Goal: Obtain resource: Obtain resource

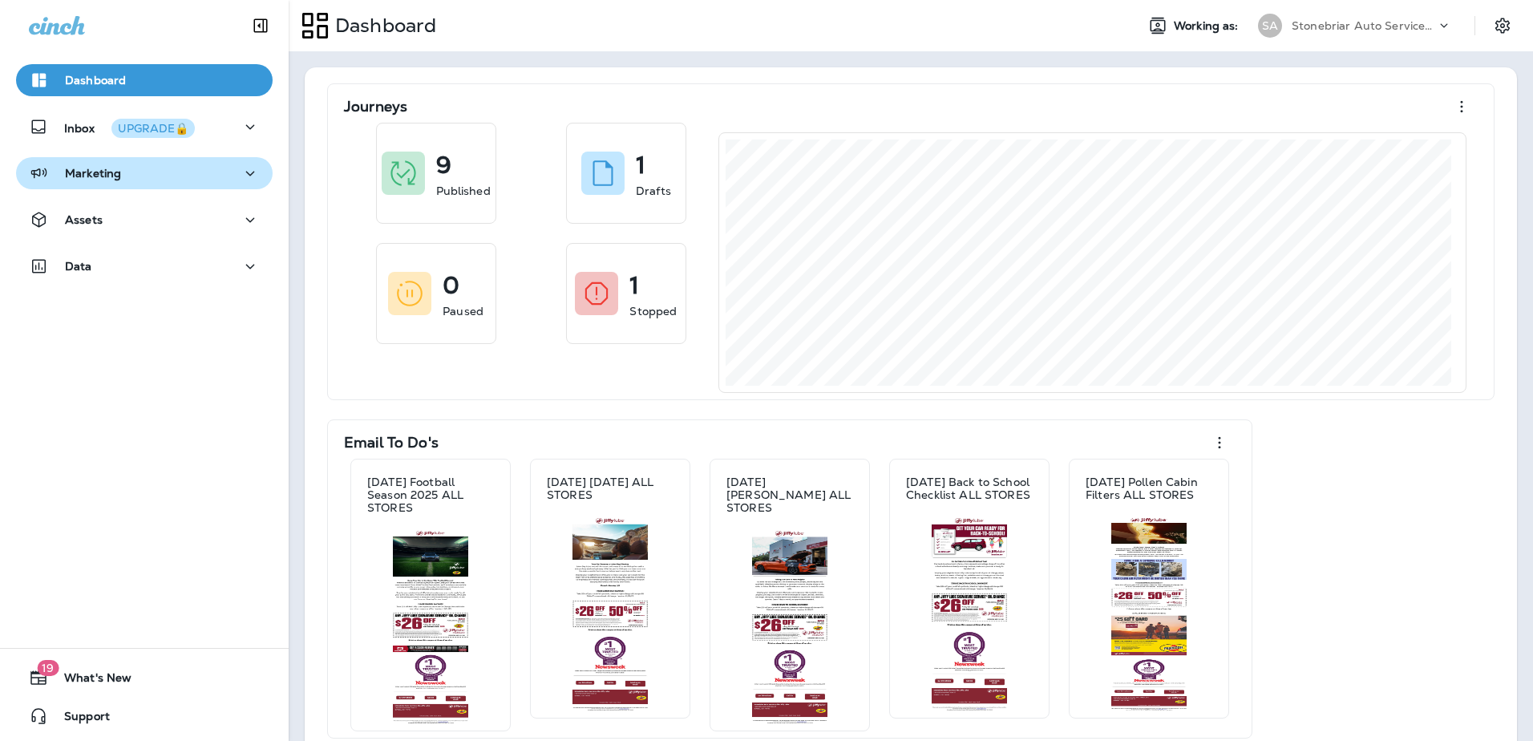
click at [142, 177] on div "Marketing" at bounding box center [144, 174] width 231 height 20
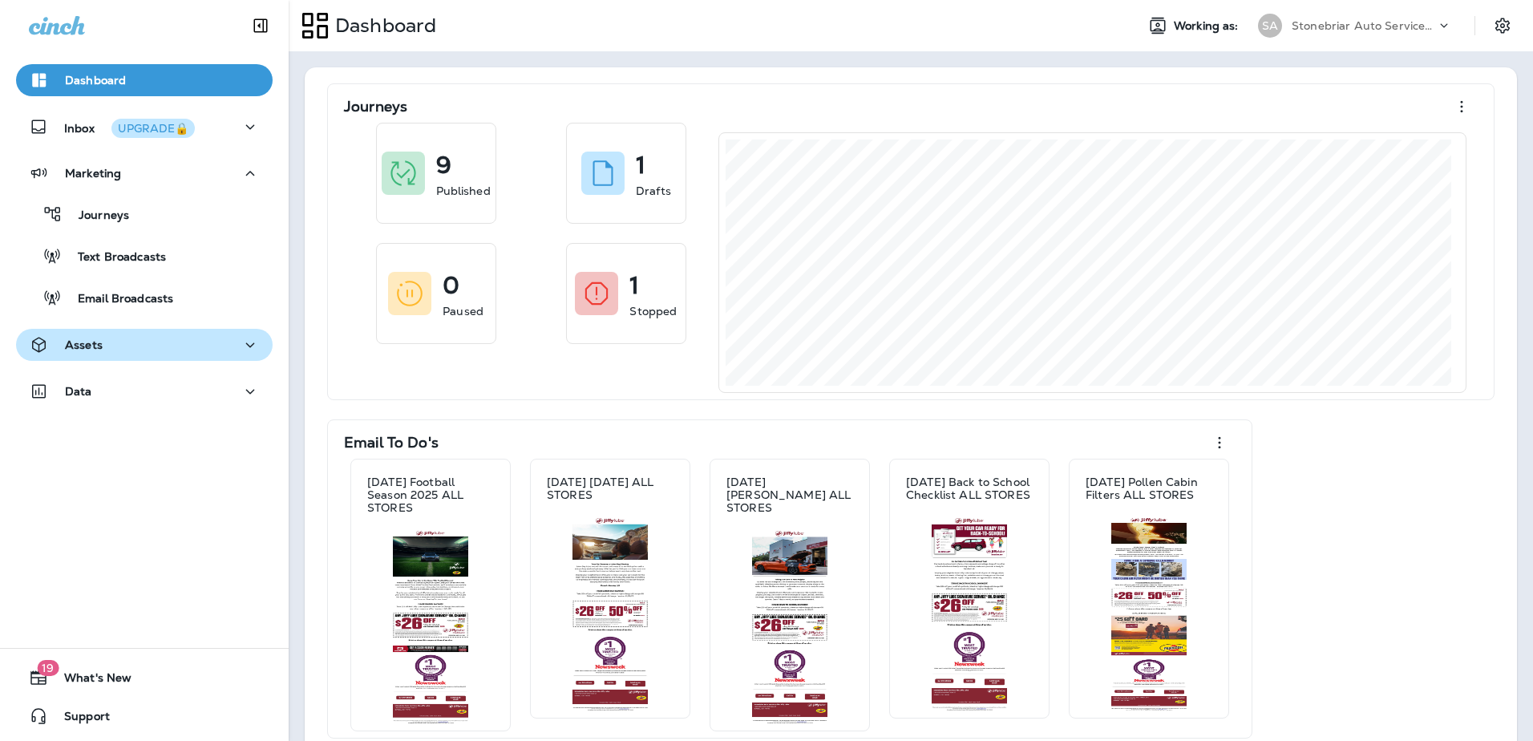
click at [139, 340] on div "Assets" at bounding box center [144, 345] width 231 height 20
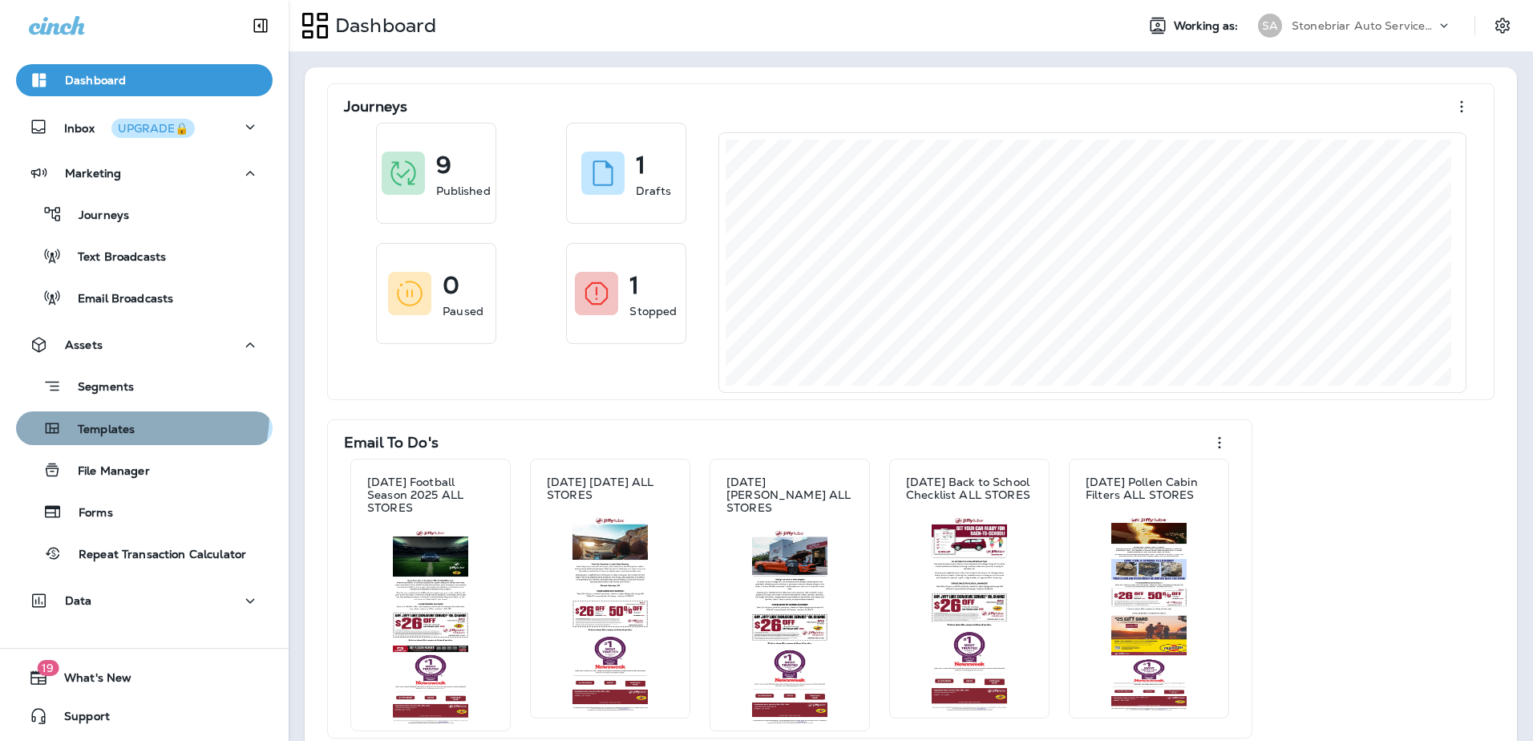
click at [136, 414] on button "Templates" at bounding box center [144, 428] width 257 height 34
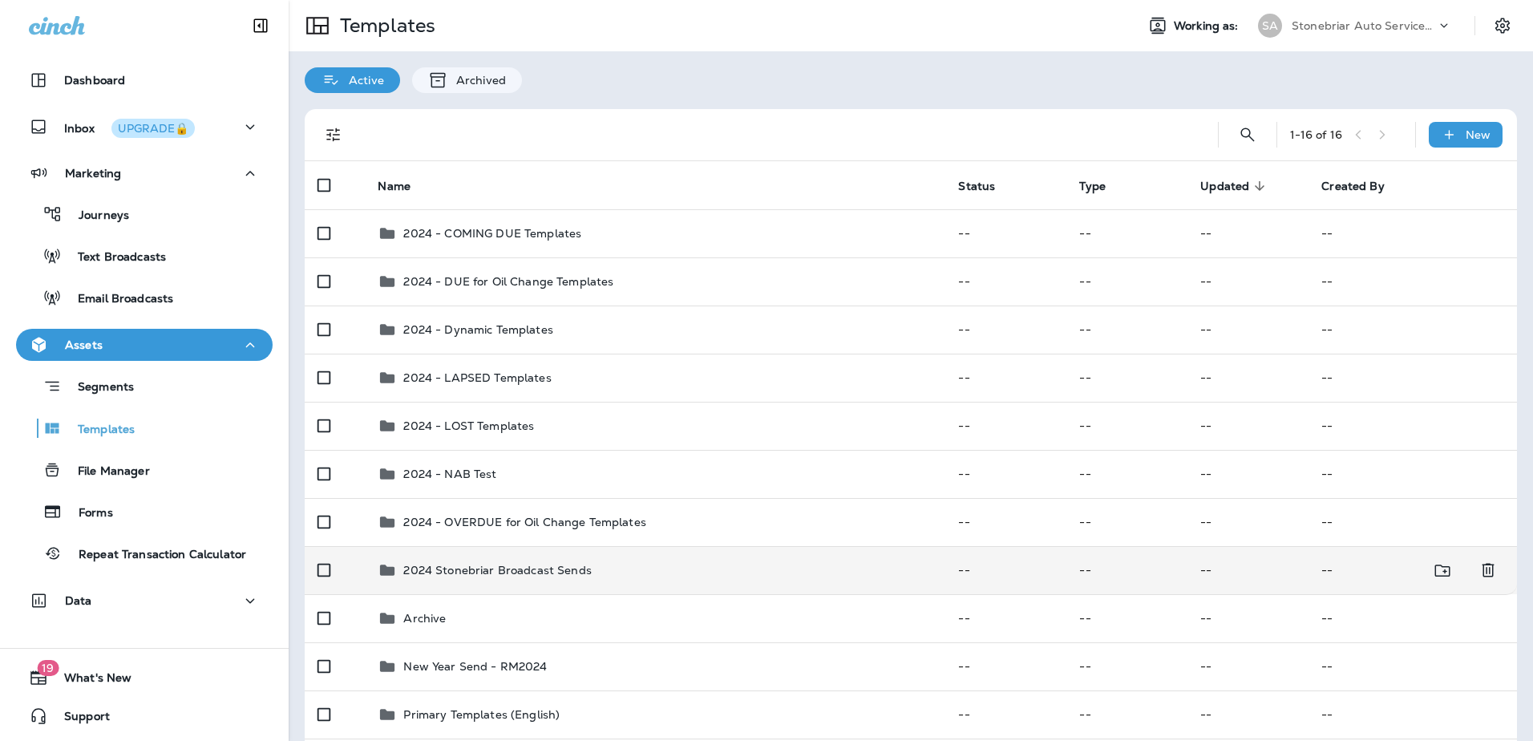
click at [439, 559] on td "2024 Stonebriar Broadcast Sends" at bounding box center [655, 570] width 580 height 48
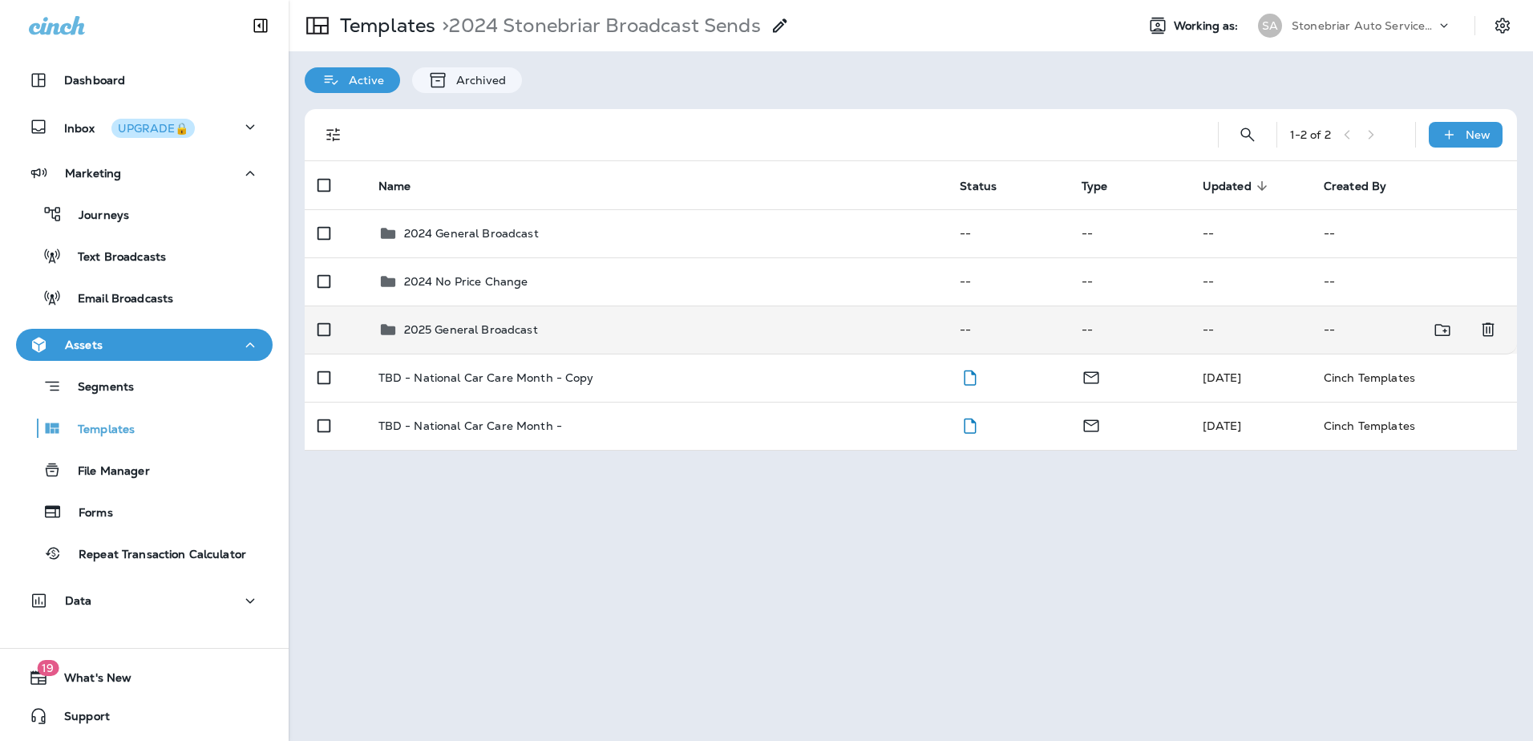
click at [446, 331] on p "2025 General Broadcast" at bounding box center [471, 329] width 134 height 13
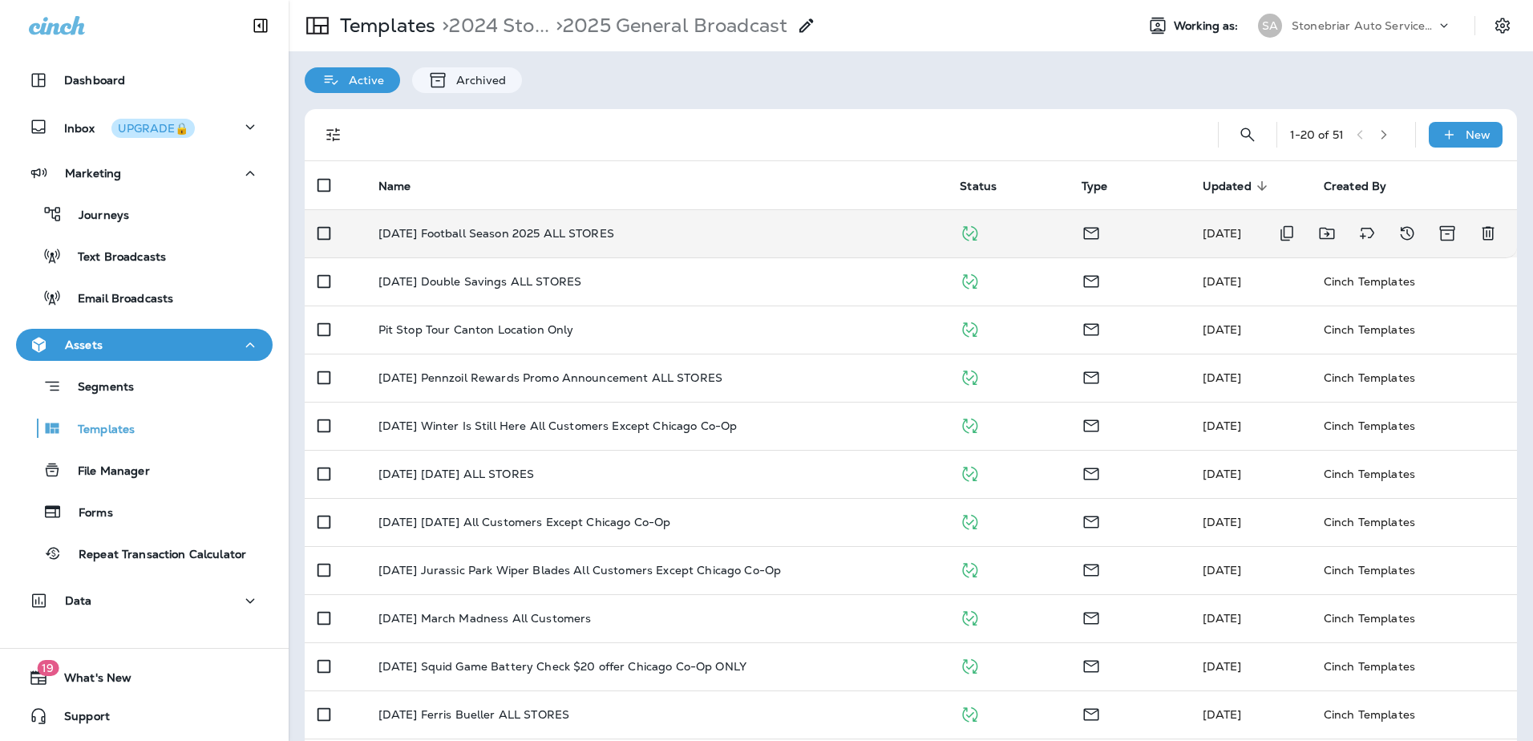
click at [521, 237] on p "[DATE] Football Season 2025 ALL STORES" at bounding box center [496, 233] width 236 height 13
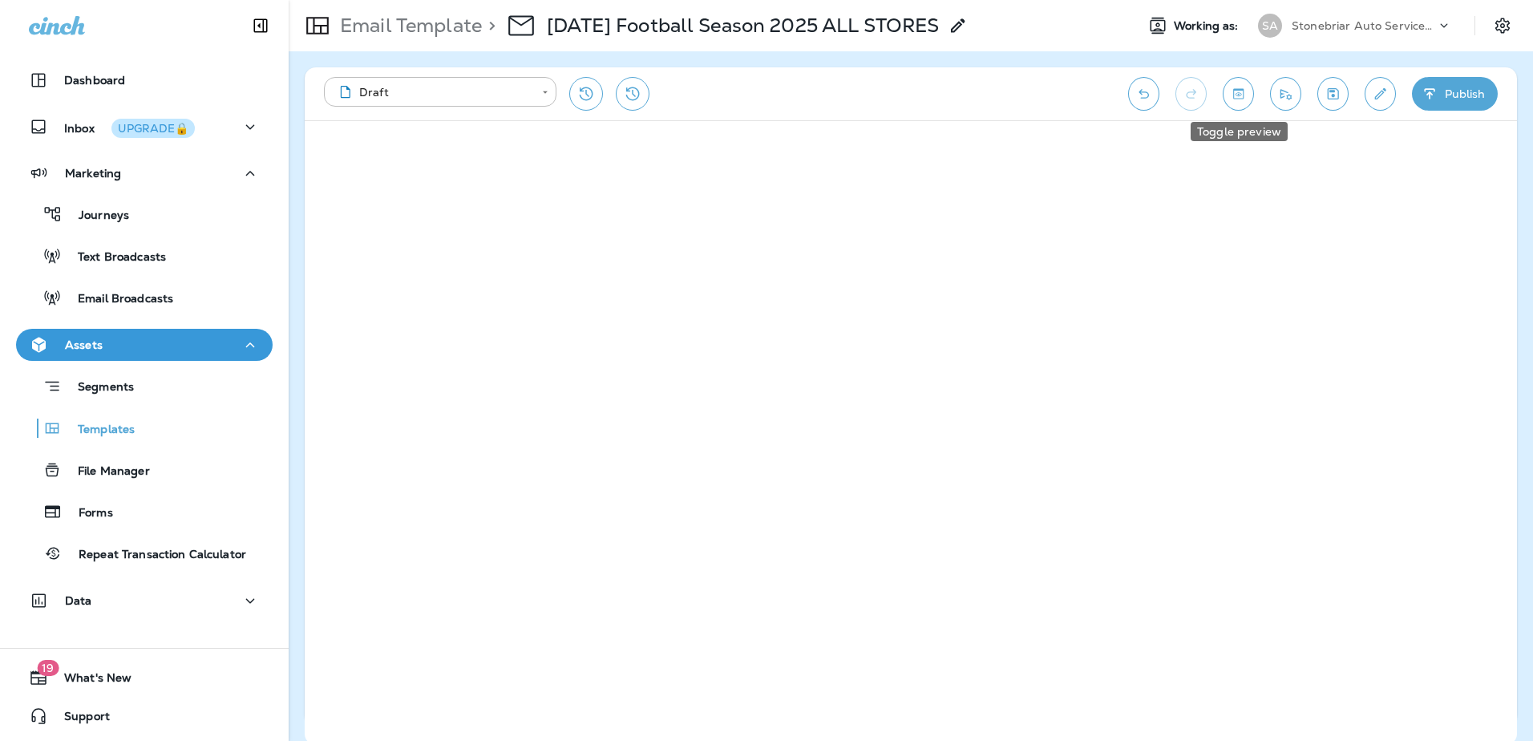
click at [1231, 93] on icon "Toggle preview" at bounding box center [1238, 94] width 17 height 16
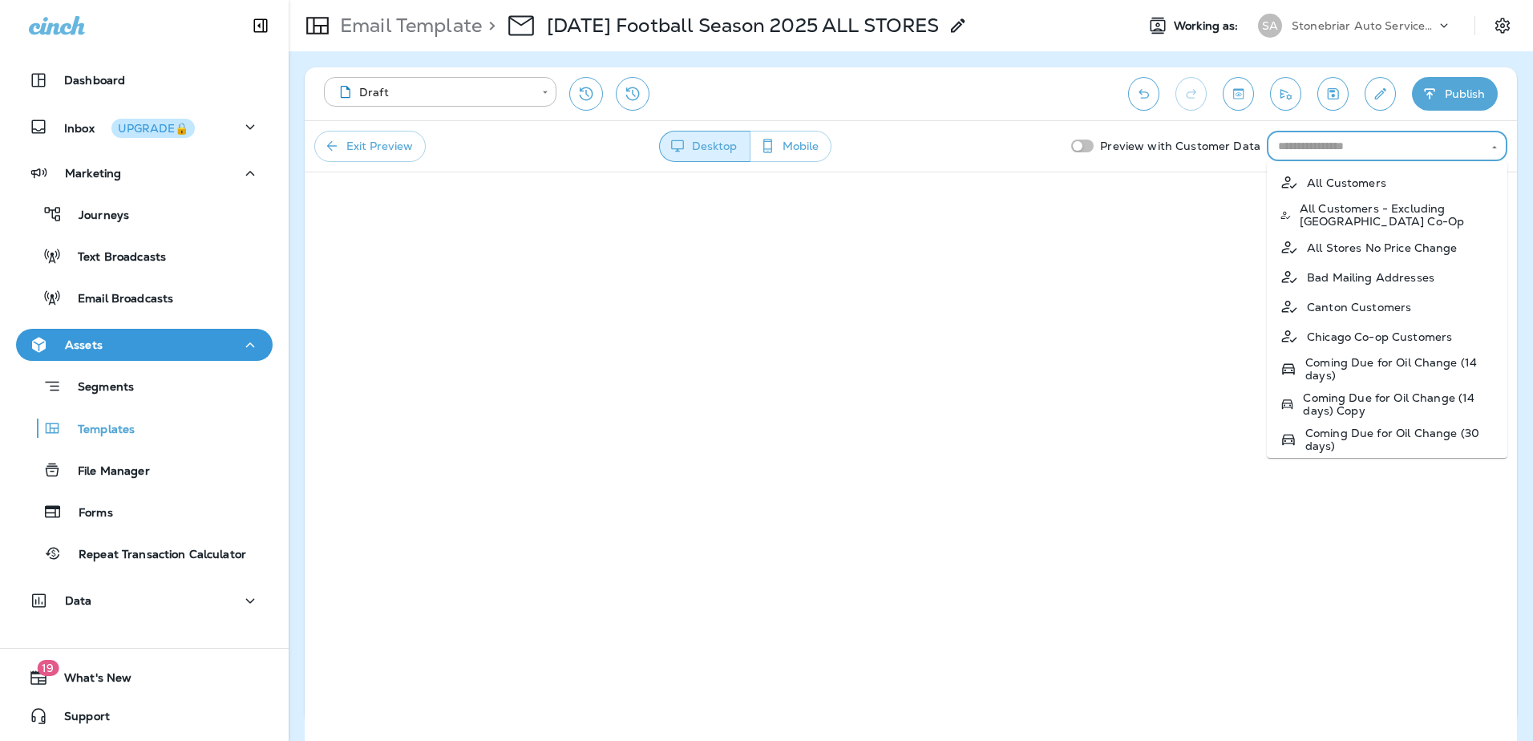
click at [1309, 144] on input "text" at bounding box center [1374, 146] width 204 height 20
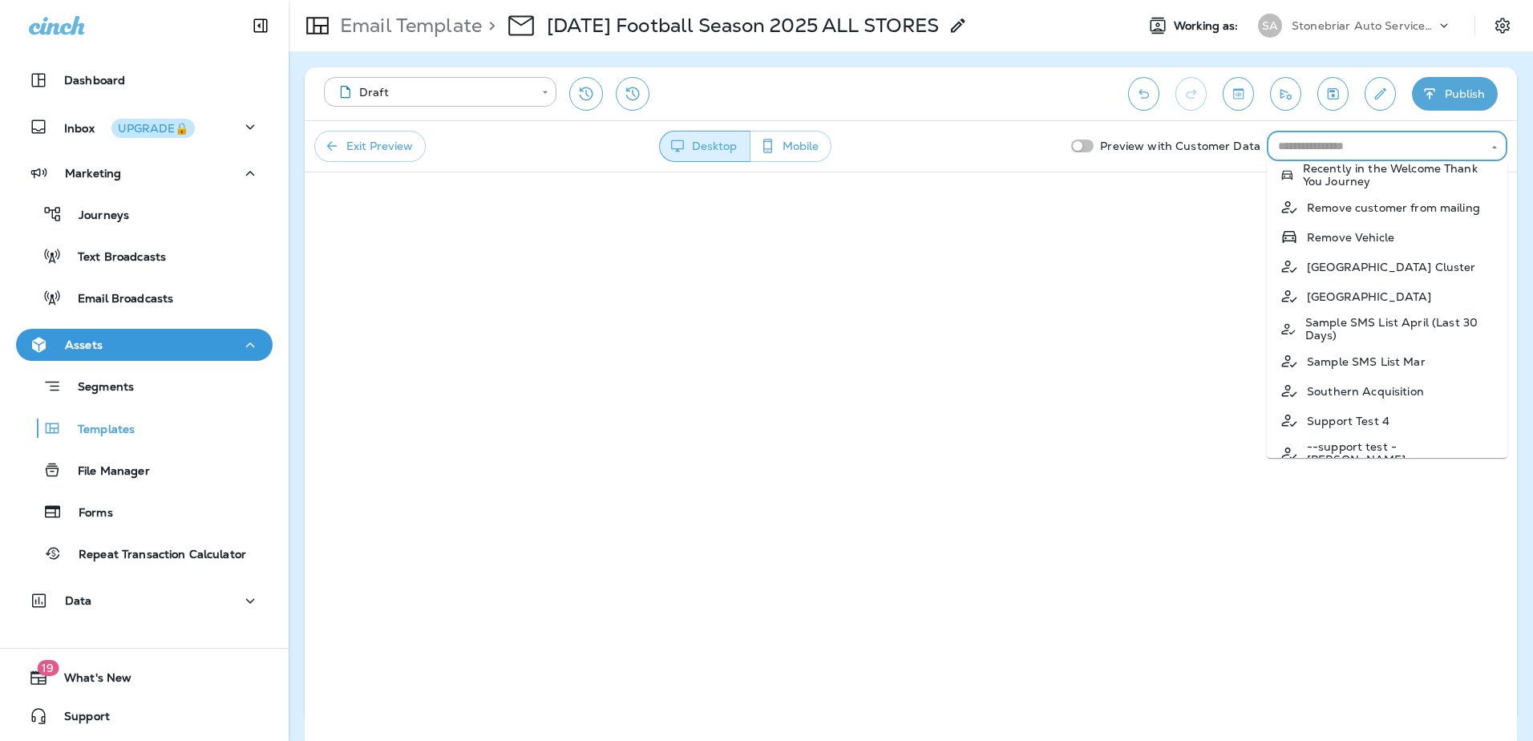
scroll to position [2165, 0]
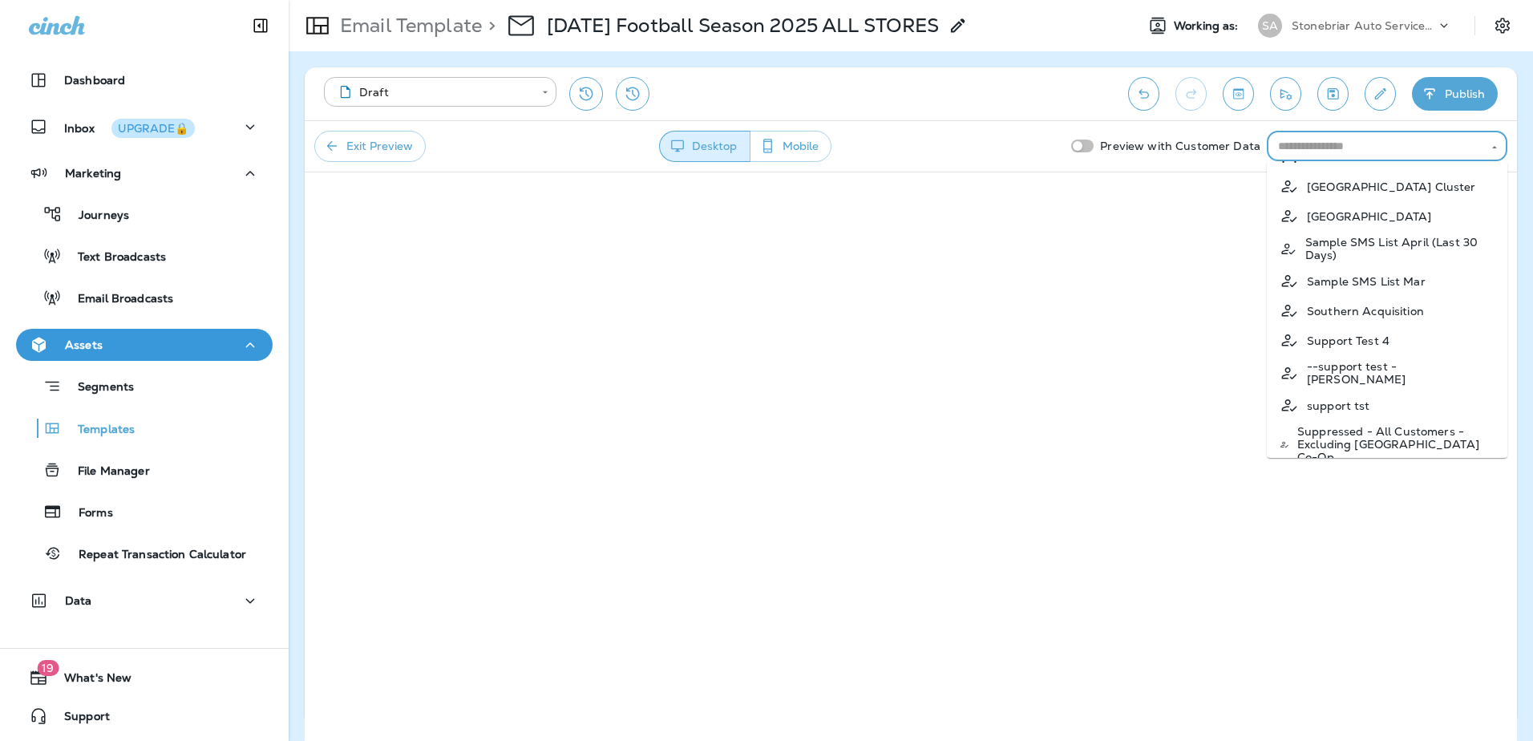
click at [1390, 309] on li "Southern Acquisition" at bounding box center [1387, 311] width 241 height 30
type input "**********"
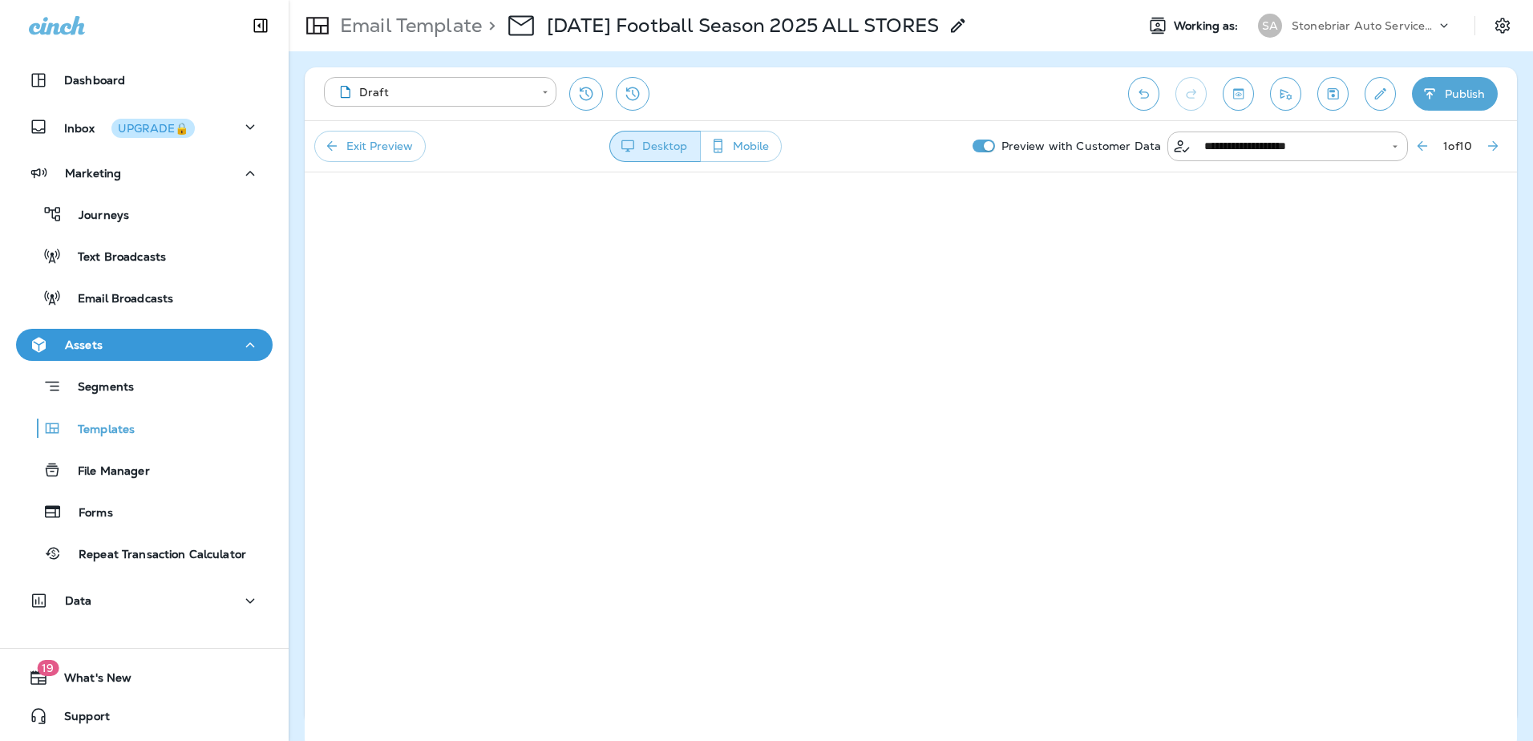
click at [1490, 144] on icon "Next Preview Customer" at bounding box center [1493, 146] width 16 height 16
click at [1491, 152] on icon "Next Preview Customer" at bounding box center [1493, 146] width 16 height 16
click at [1493, 158] on button "Next Preview Customer" at bounding box center [1492, 145] width 29 height 29
click at [1492, 152] on icon "Next Preview Customer" at bounding box center [1493, 146] width 16 height 16
click at [1489, 152] on icon "Next Preview Customer" at bounding box center [1493, 146] width 16 height 16
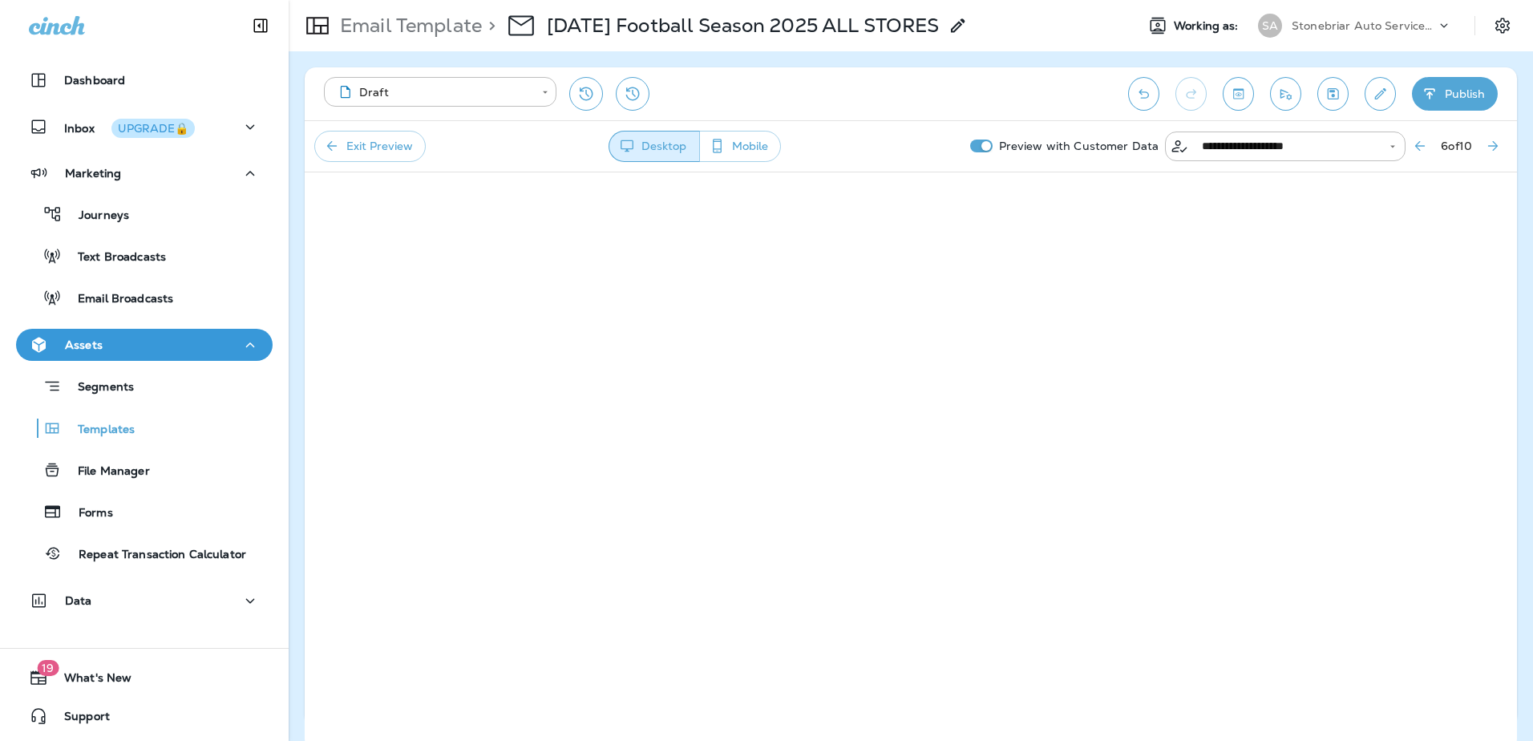
click at [1488, 144] on icon "Next Preview Customer" at bounding box center [1493, 146] width 16 height 16
click at [1489, 144] on icon "Next Preview Customer" at bounding box center [1493, 146] width 16 height 16
click at [1486, 141] on icon "Next Preview Customer" at bounding box center [1493, 146] width 16 height 16
click at [1490, 155] on button "Next Preview Customer" at bounding box center [1492, 145] width 29 height 29
click at [1506, 20] on icon "Settings" at bounding box center [1502, 25] width 19 height 19
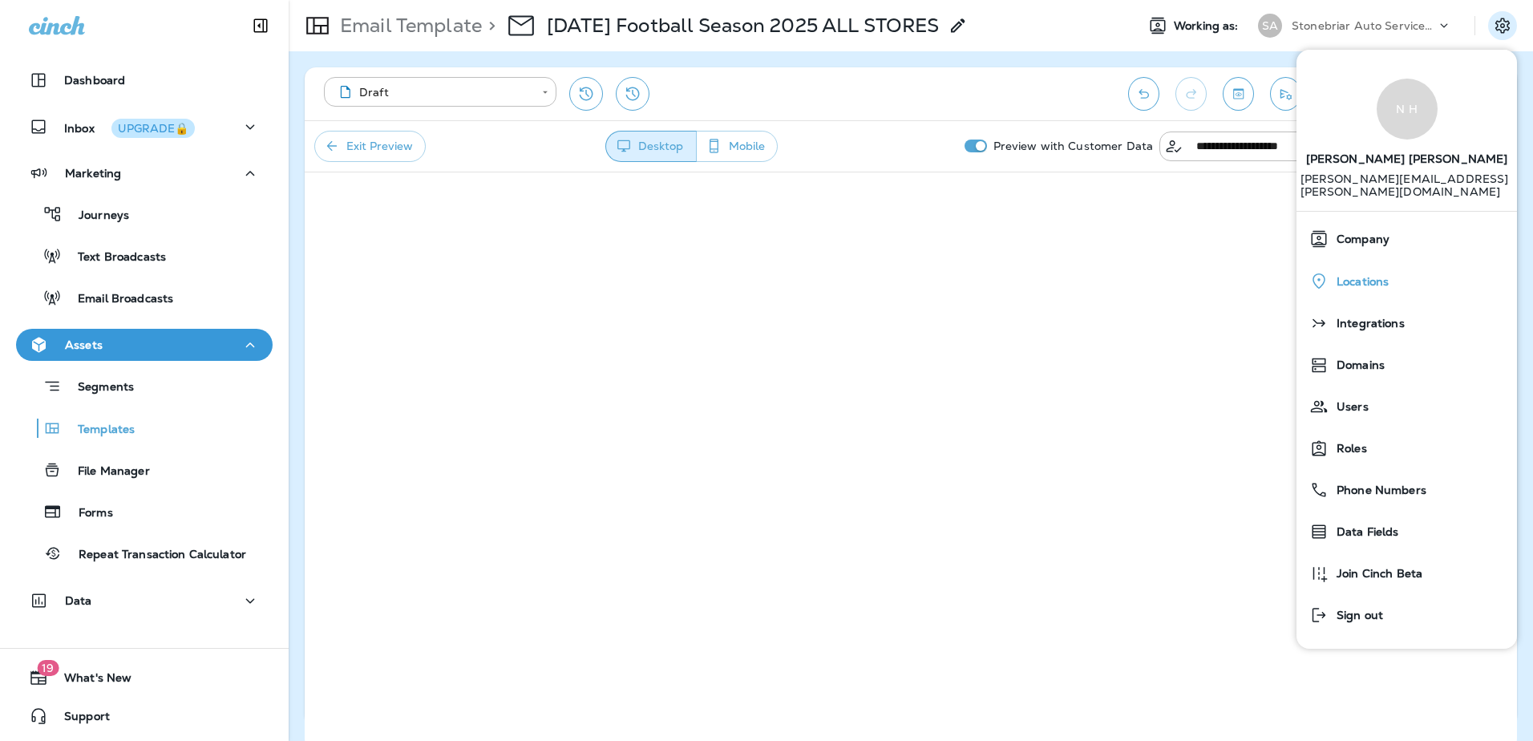
click at [1373, 276] on span "Locations" at bounding box center [1358, 282] width 60 height 14
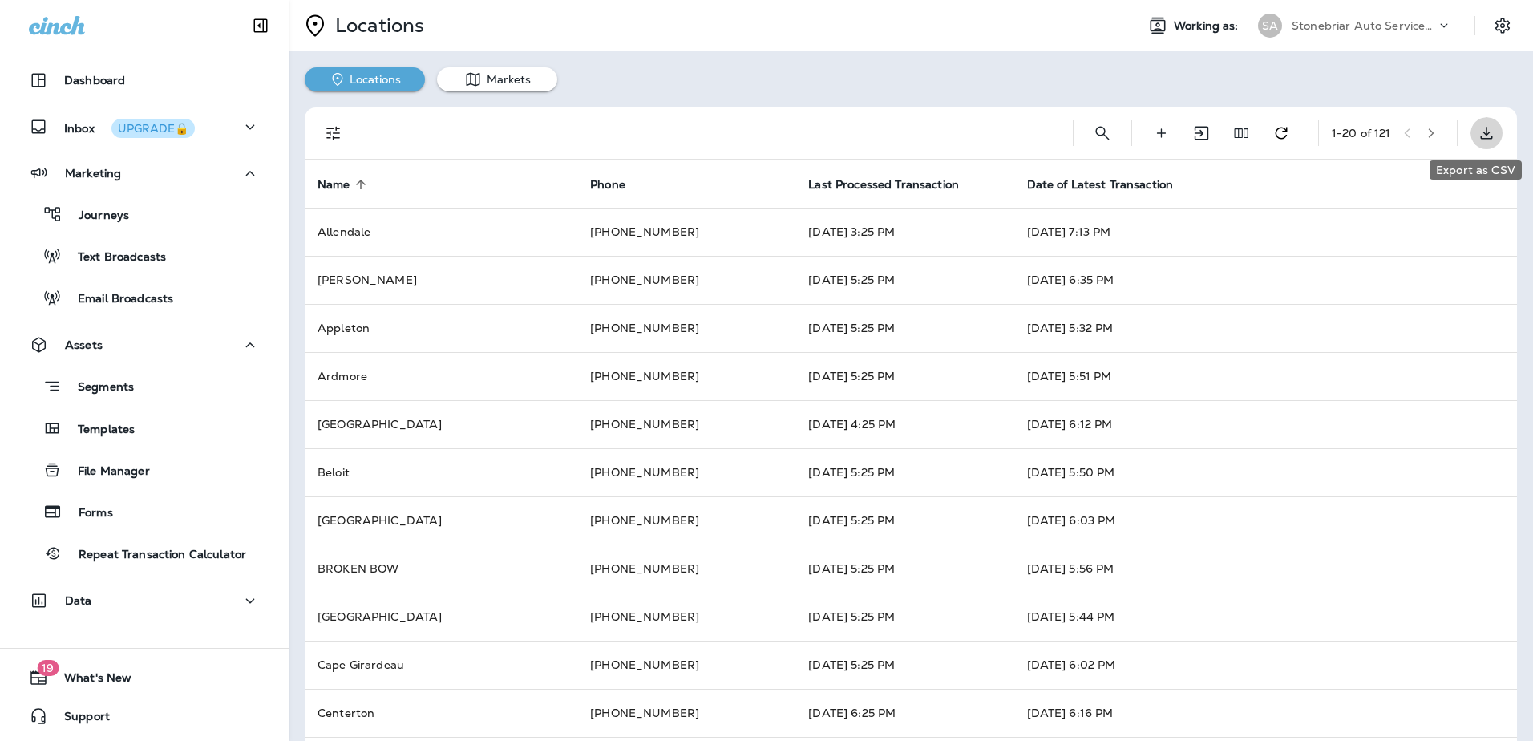
click at [1481, 128] on icon "Export as CSV" at bounding box center [1487, 133] width 12 height 12
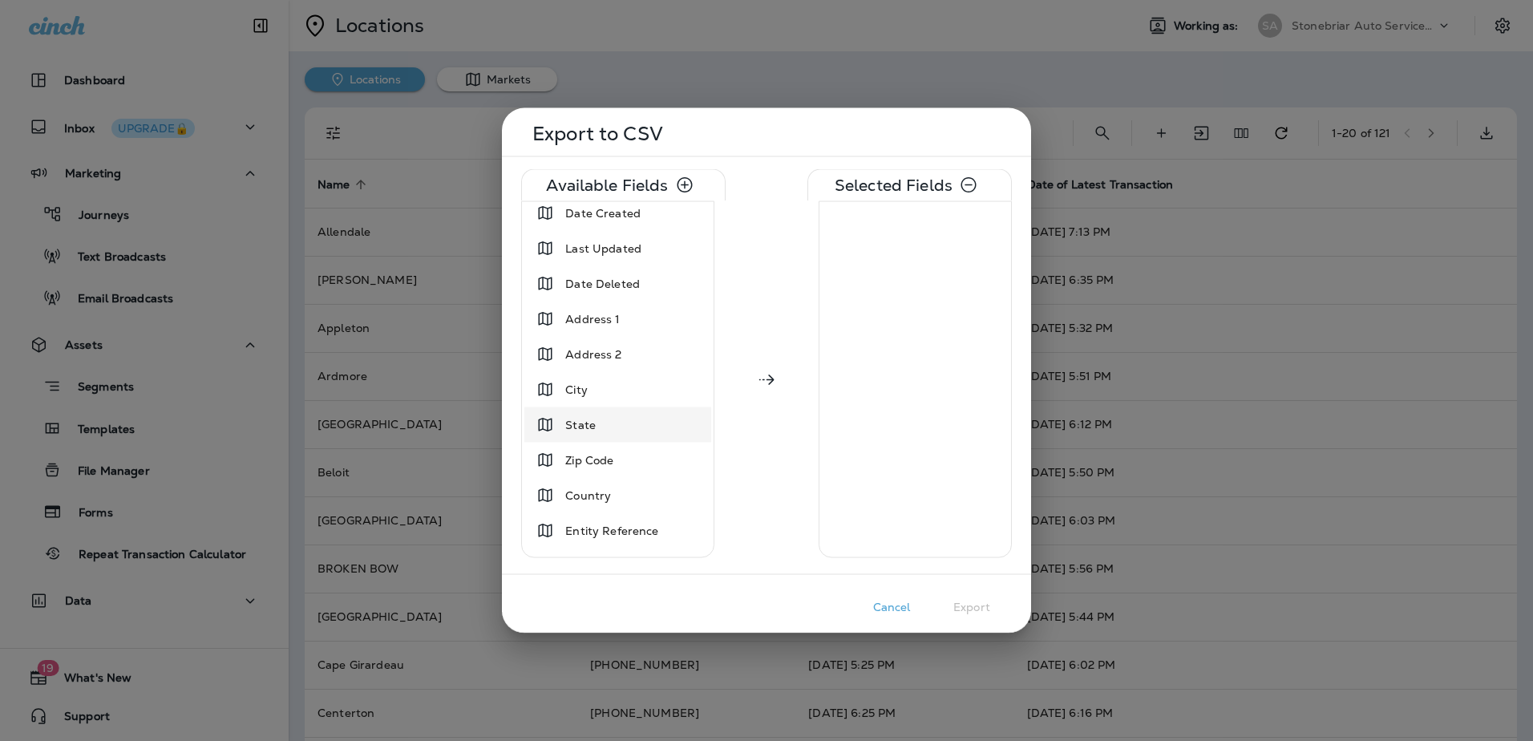
scroll to position [80, 0]
click at [608, 352] on div "City" at bounding box center [618, 351] width 180 height 29
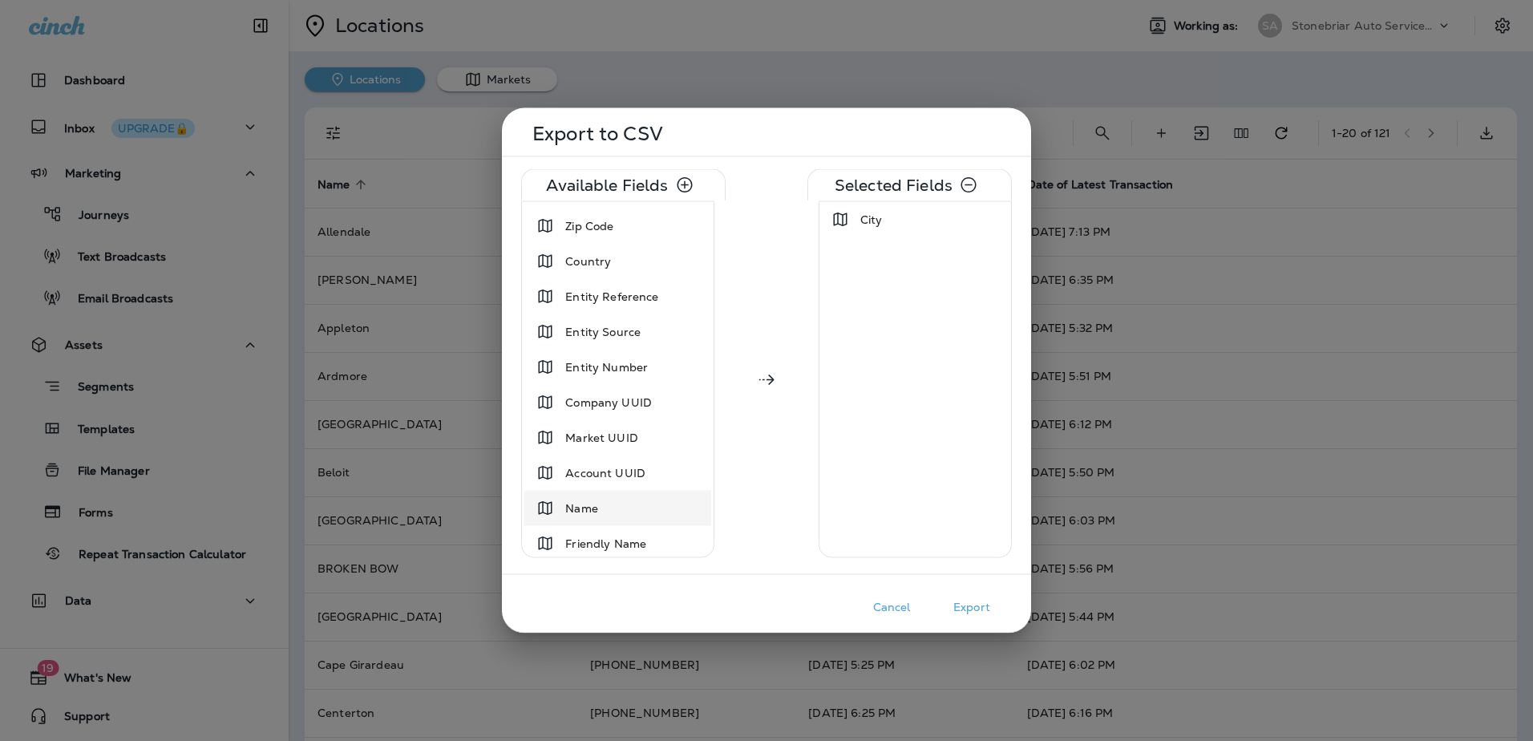
click at [633, 519] on div "Name" at bounding box center [618, 508] width 180 height 29
click at [642, 403] on div "JLI Region" at bounding box center [618, 397] width 180 height 29
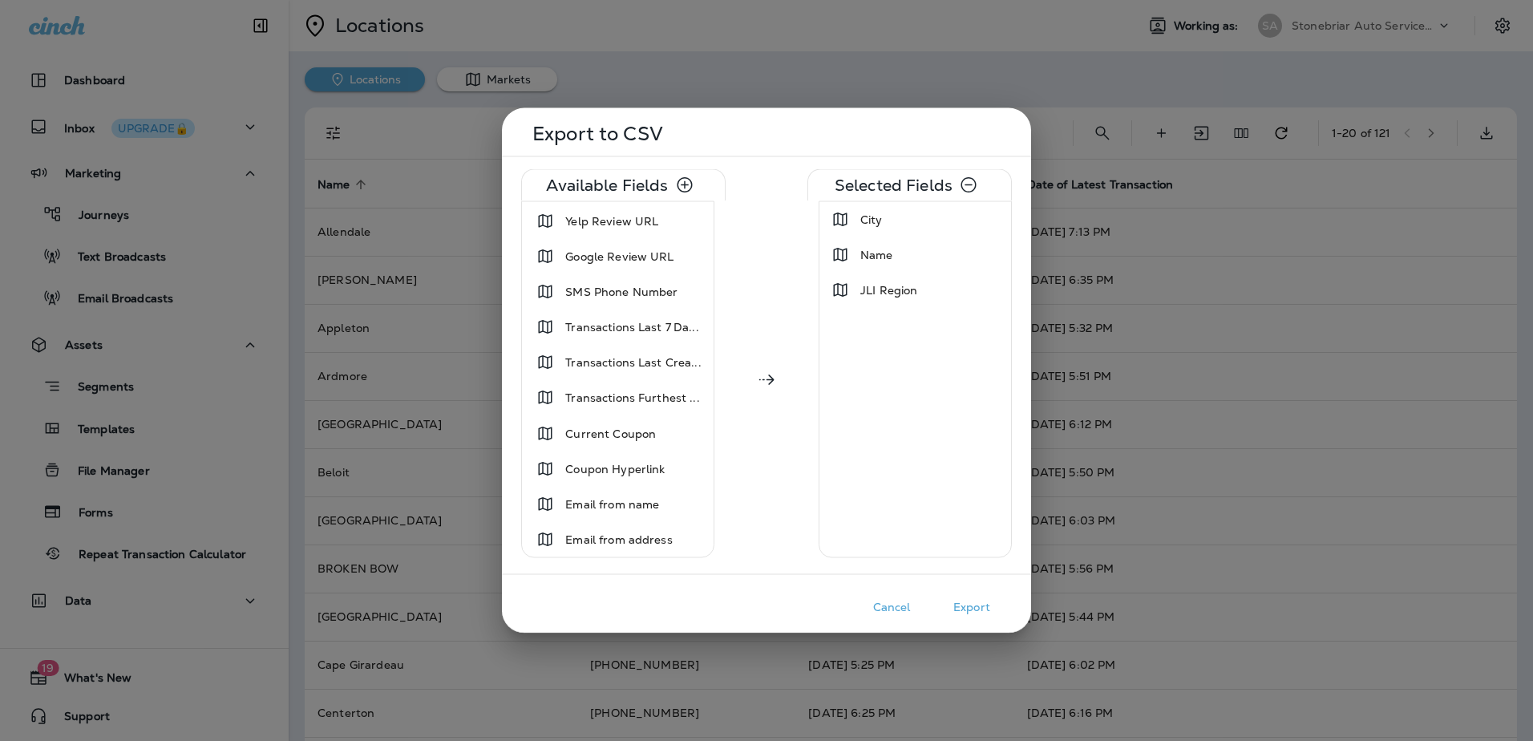
scroll to position [916, 0]
click at [659, 447] on div "Current Coupon" at bounding box center [610, 433] width 103 height 29
click at [659, 471] on span "Coupon Hyperlink" at bounding box center [614, 468] width 99 height 16
click at [968, 607] on button "Export" at bounding box center [972, 607] width 80 height 25
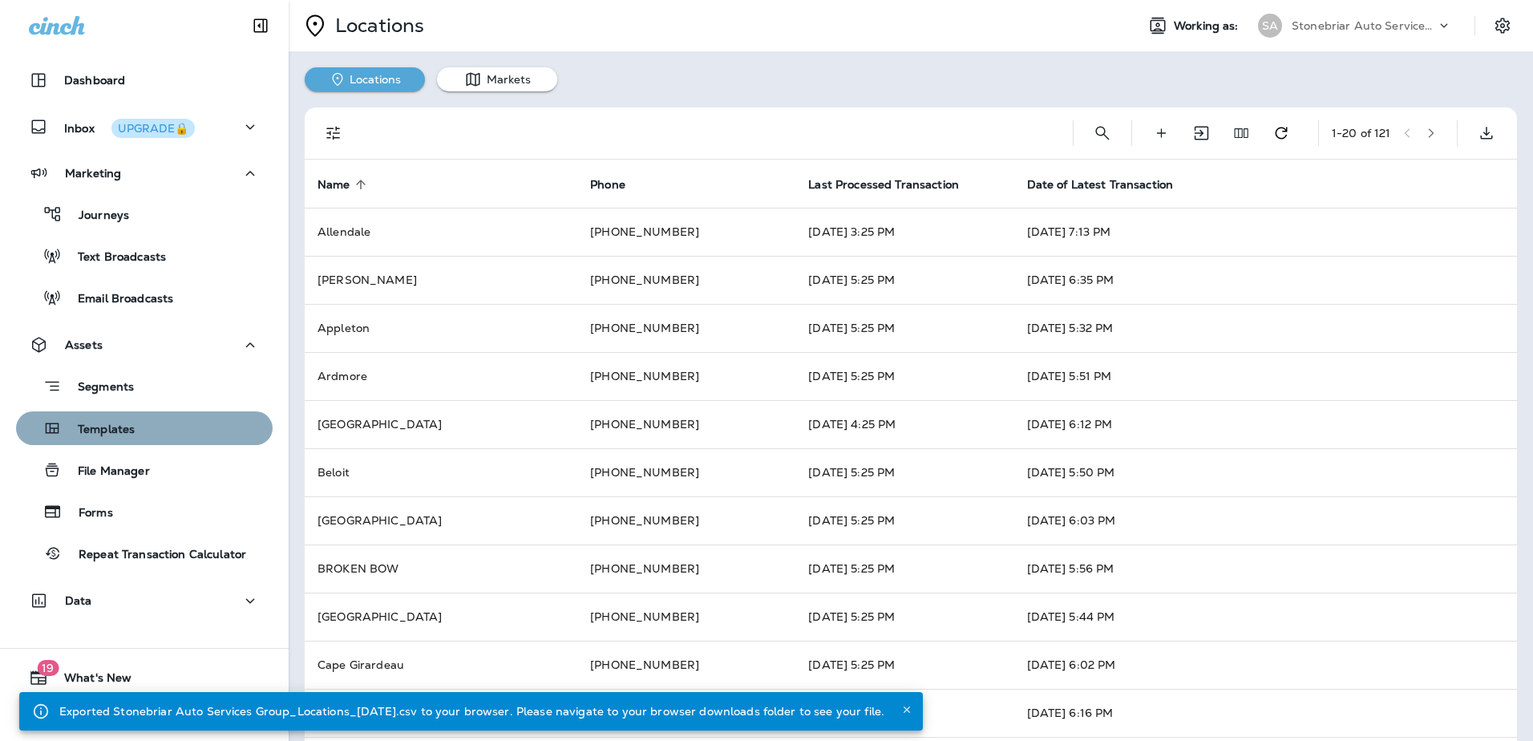
click at [163, 436] on div "Templates" at bounding box center [144, 428] width 244 height 24
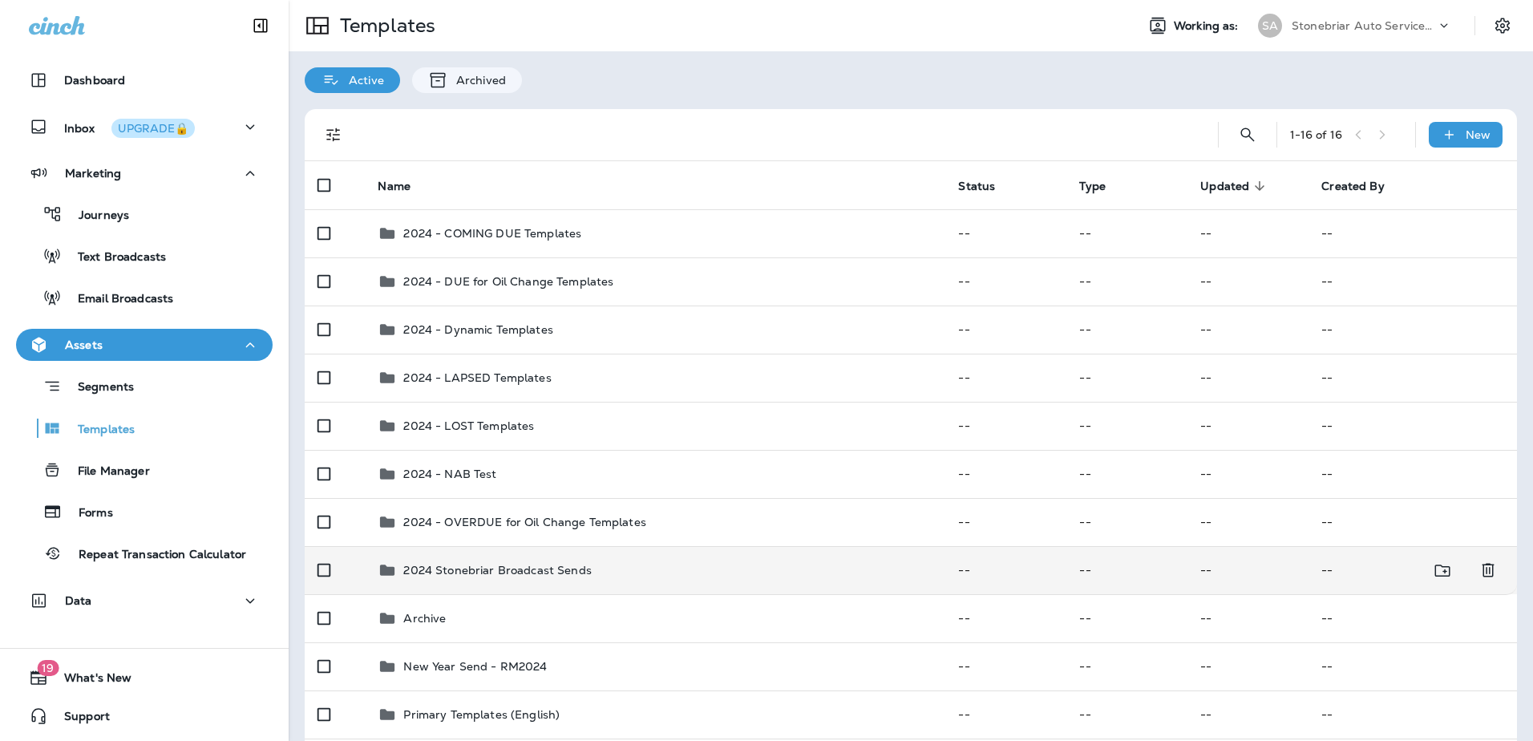
click at [476, 557] on td "2024 Stonebriar Broadcast Sends" at bounding box center [655, 570] width 580 height 48
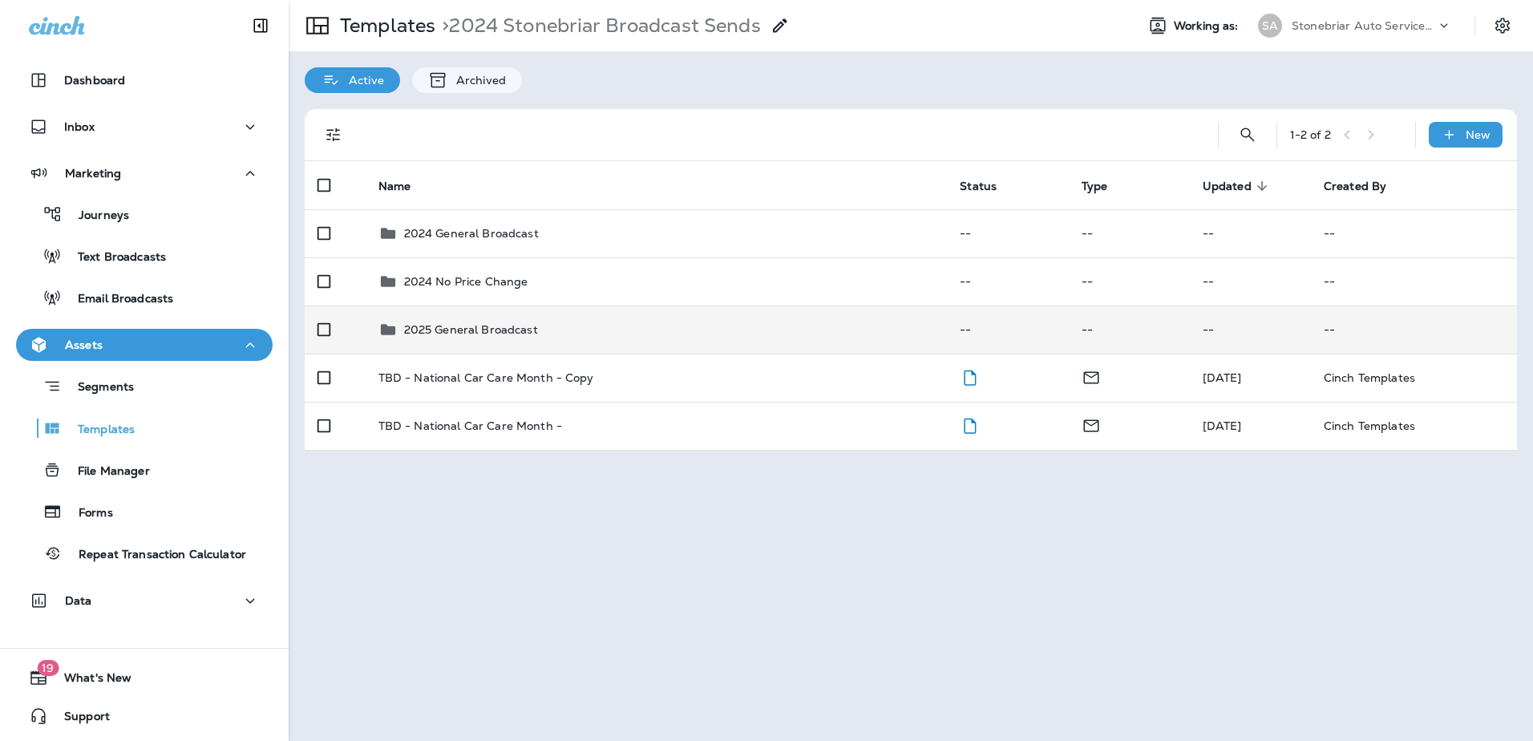
click at [469, 337] on div "2025 General Broadcast" at bounding box center [471, 329] width 134 height 19
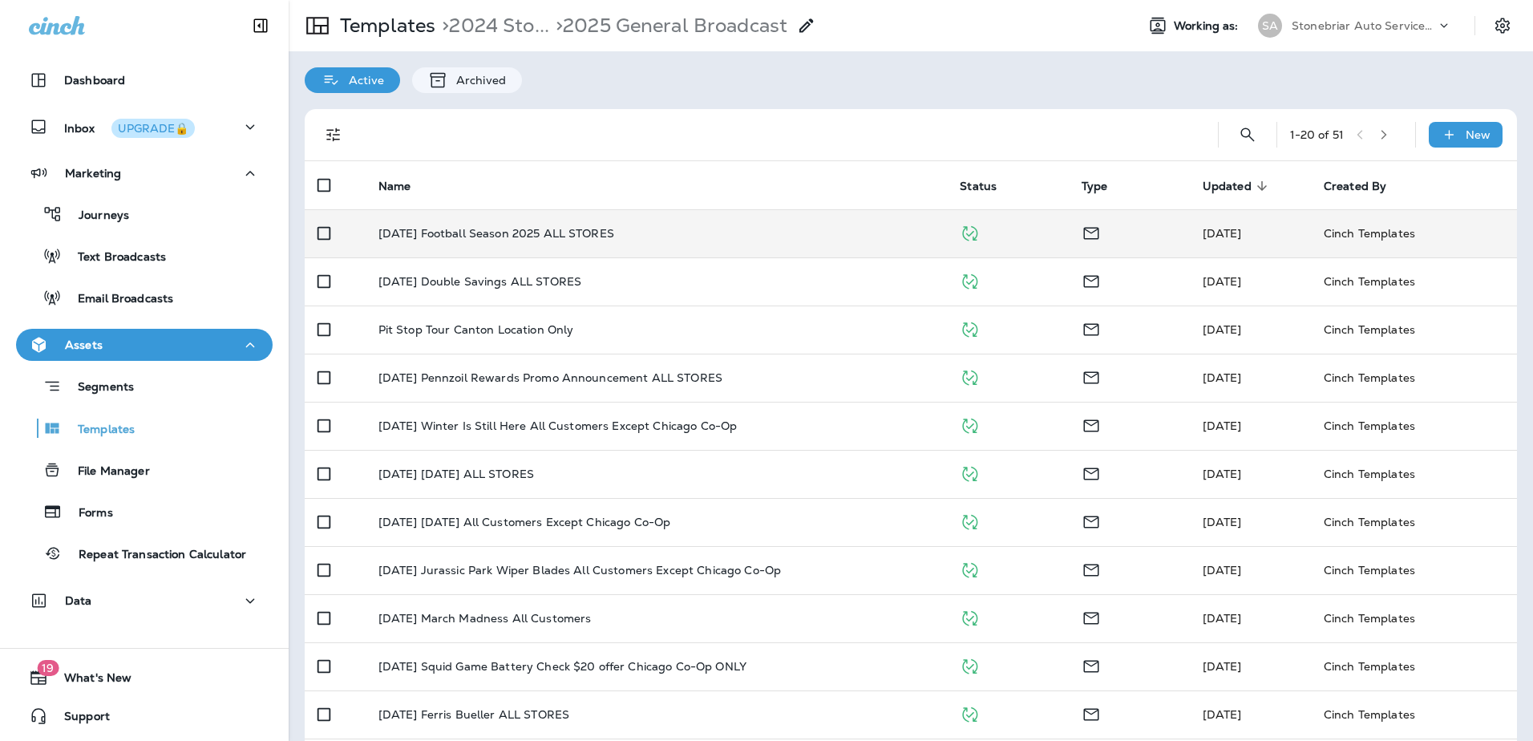
click at [463, 241] on td "[DATE] Football Season 2025 ALL STORES" at bounding box center [657, 233] width 582 height 48
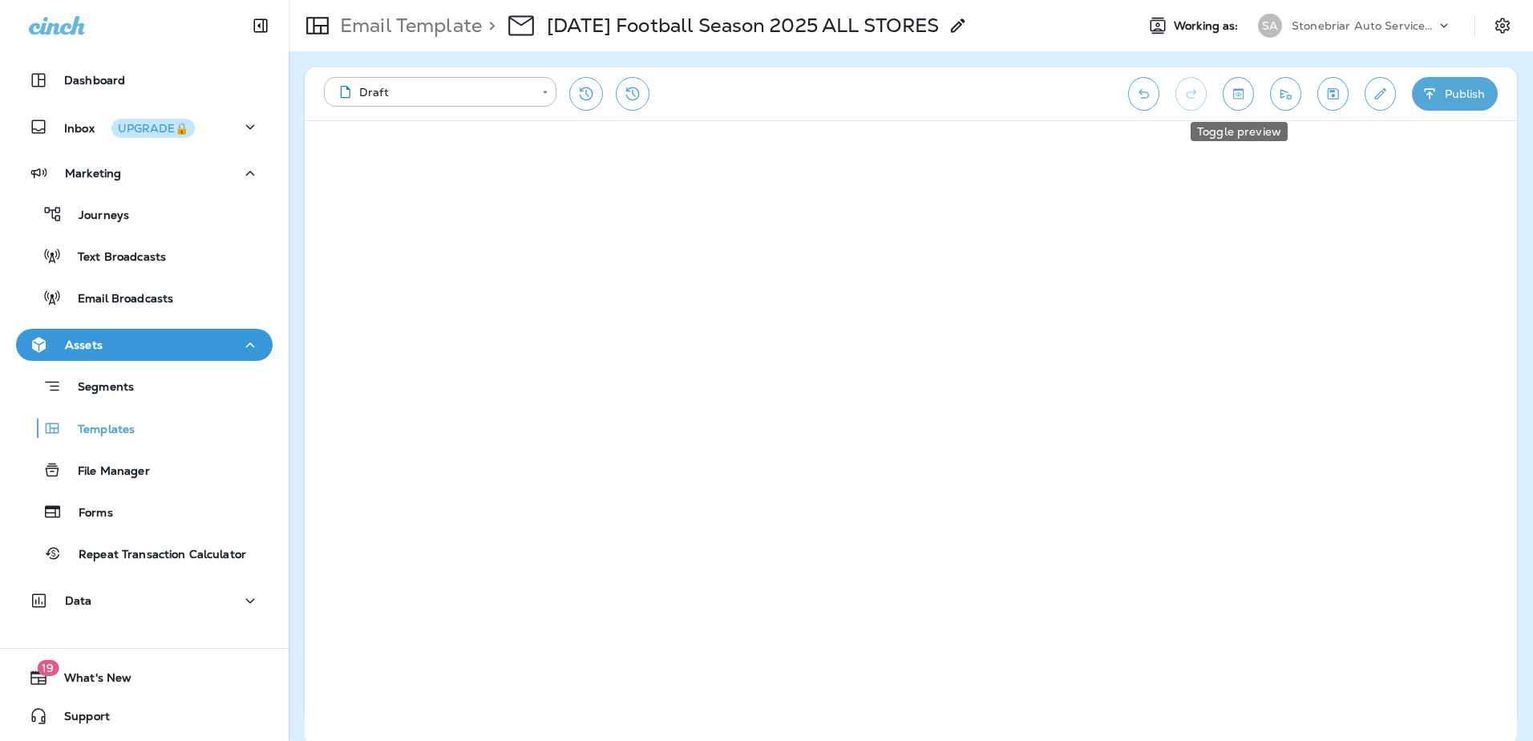
click at [1252, 92] on button "Toggle preview" at bounding box center [1238, 94] width 31 height 34
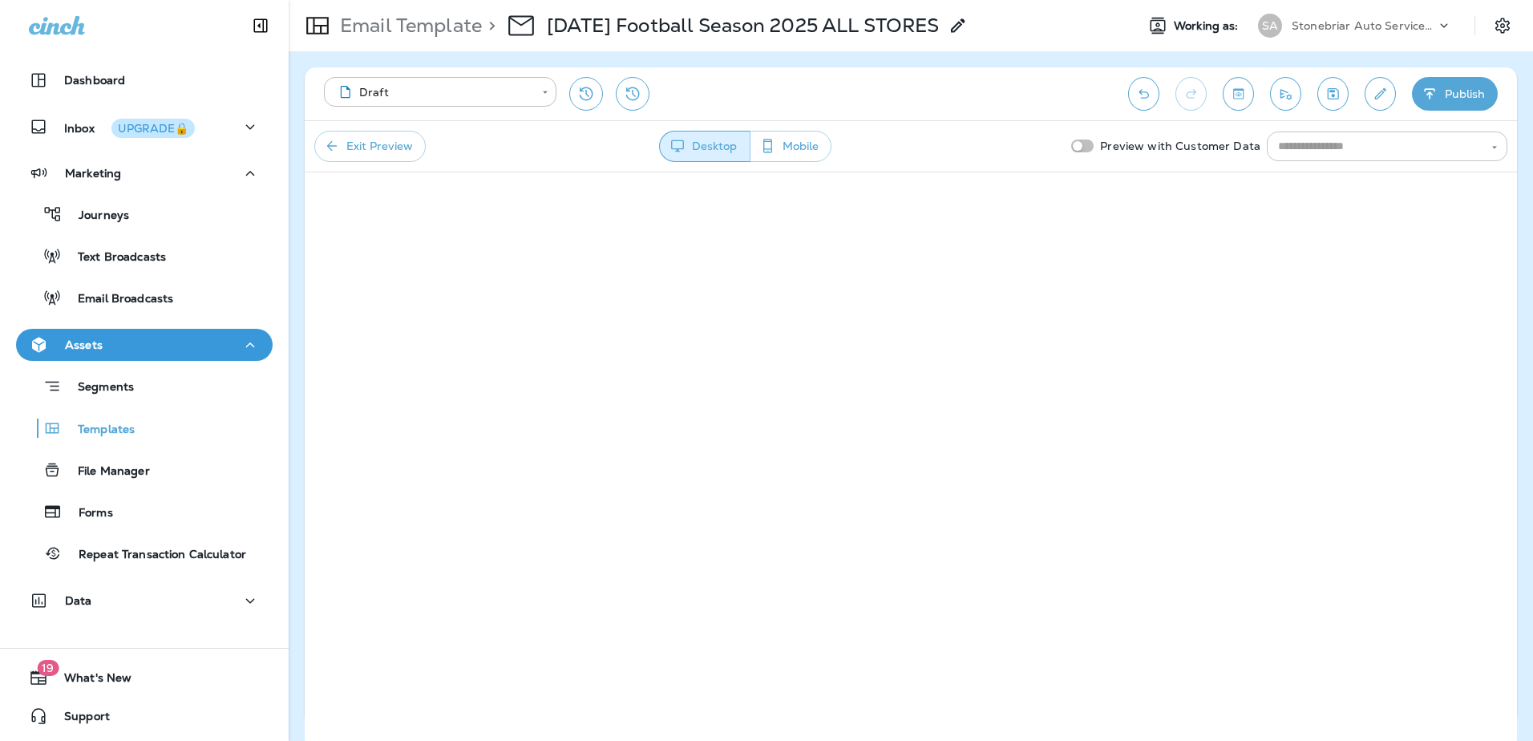
click at [1342, 140] on input "text" at bounding box center [1374, 146] width 204 height 20
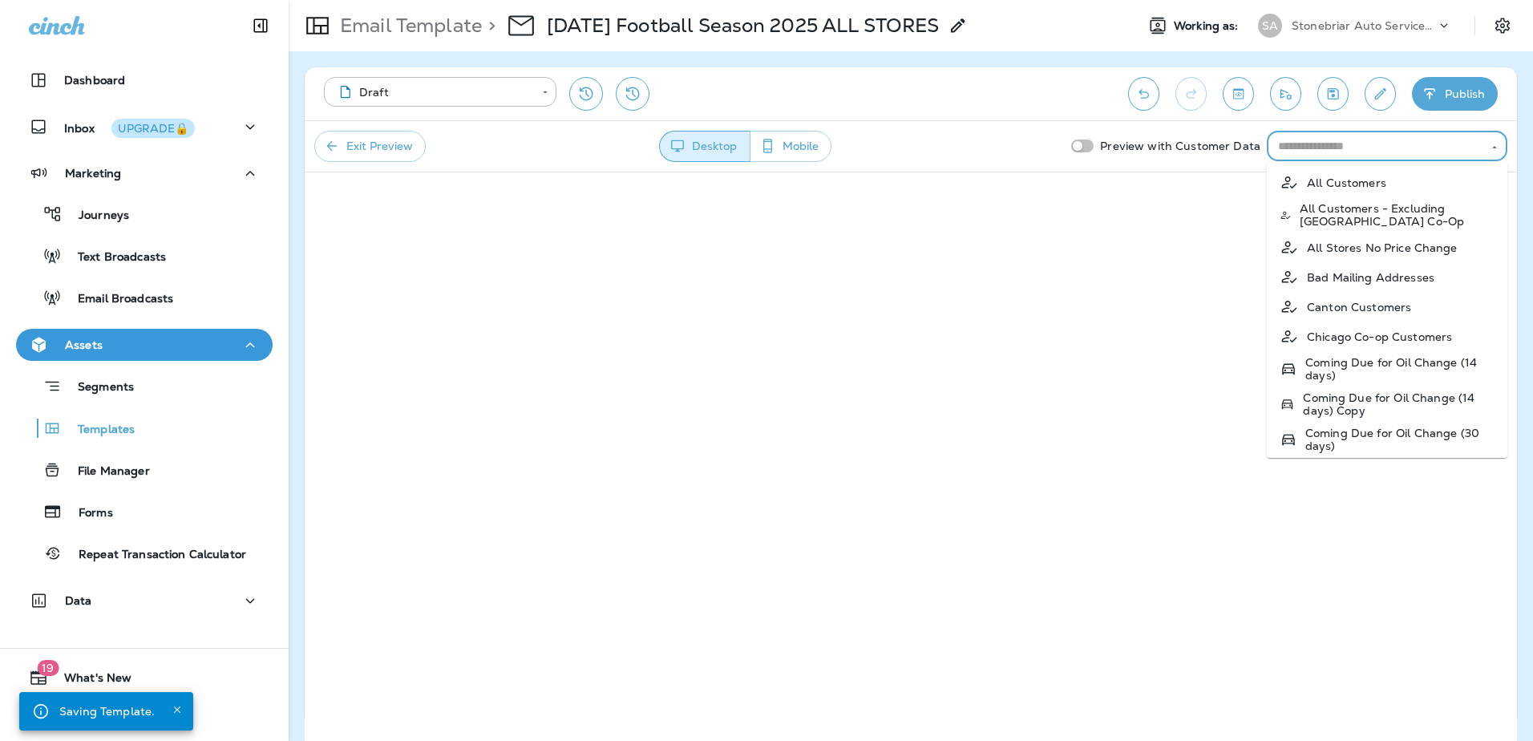
click at [1341, 179] on p "All Customers" at bounding box center [1346, 182] width 79 height 13
type input "**********"
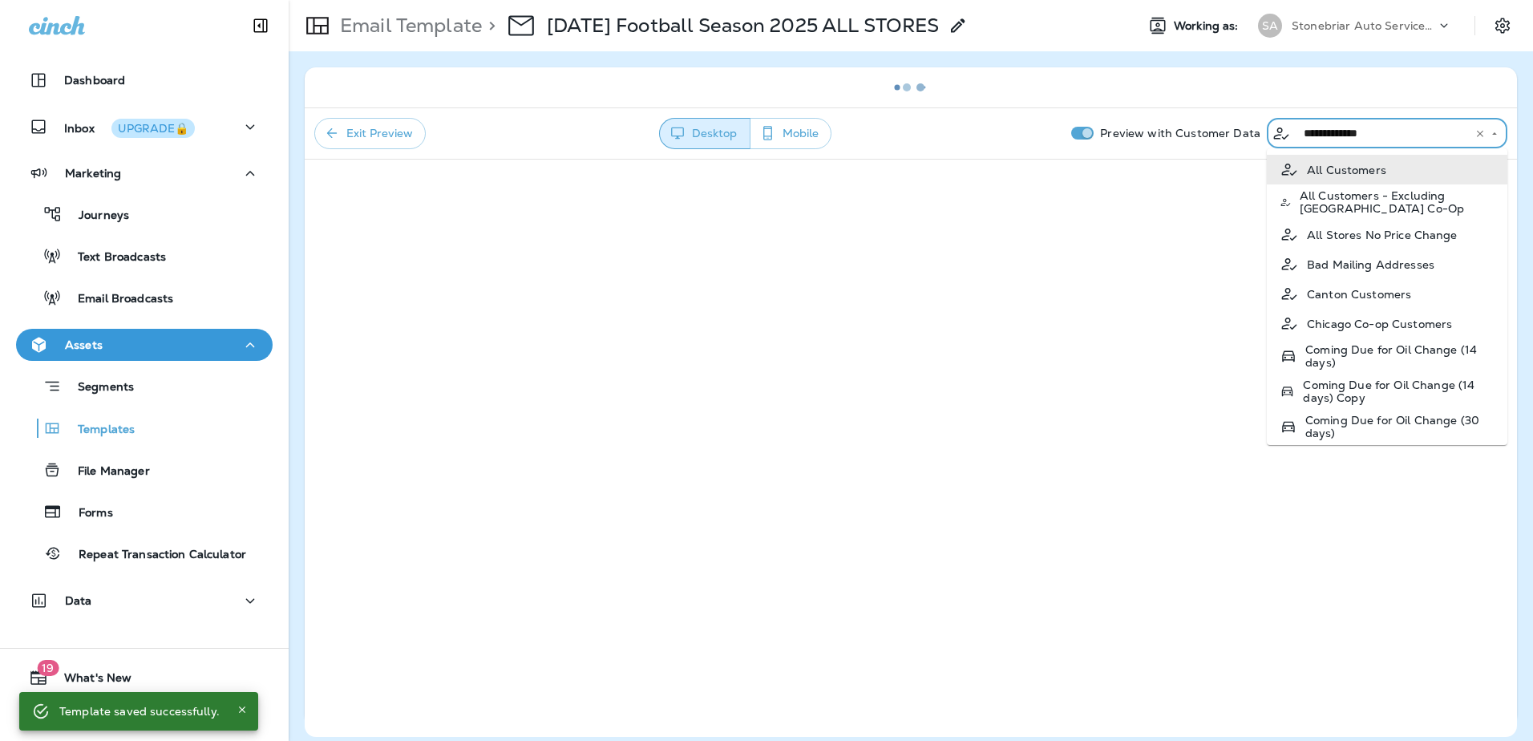
click at [1401, 130] on input "**********" at bounding box center [1376, 133] width 158 height 20
click at [1475, 132] on icon "Clear" at bounding box center [1479, 133] width 11 height 11
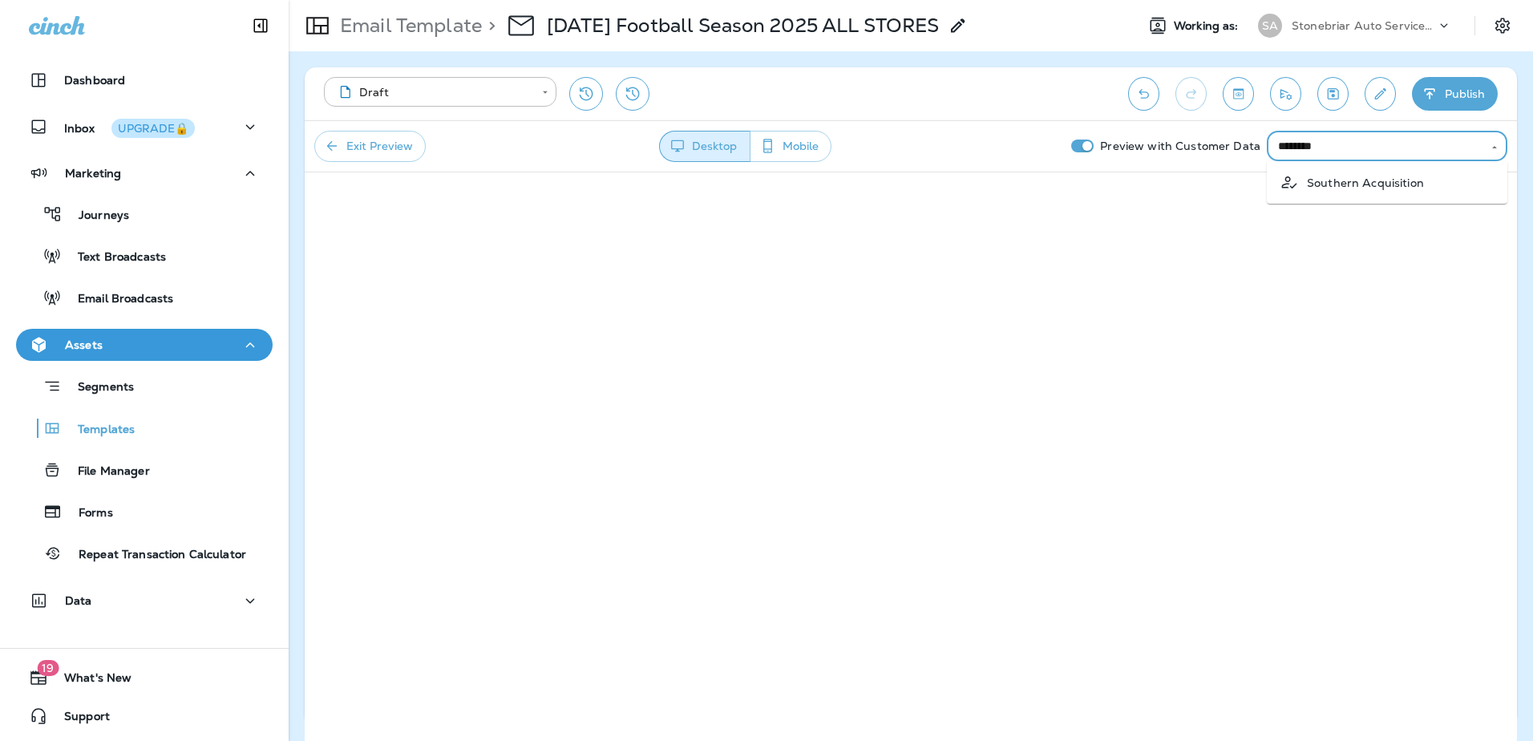
click at [1406, 179] on p "Southern Acquisition" at bounding box center [1365, 182] width 117 height 13
type input "**********"
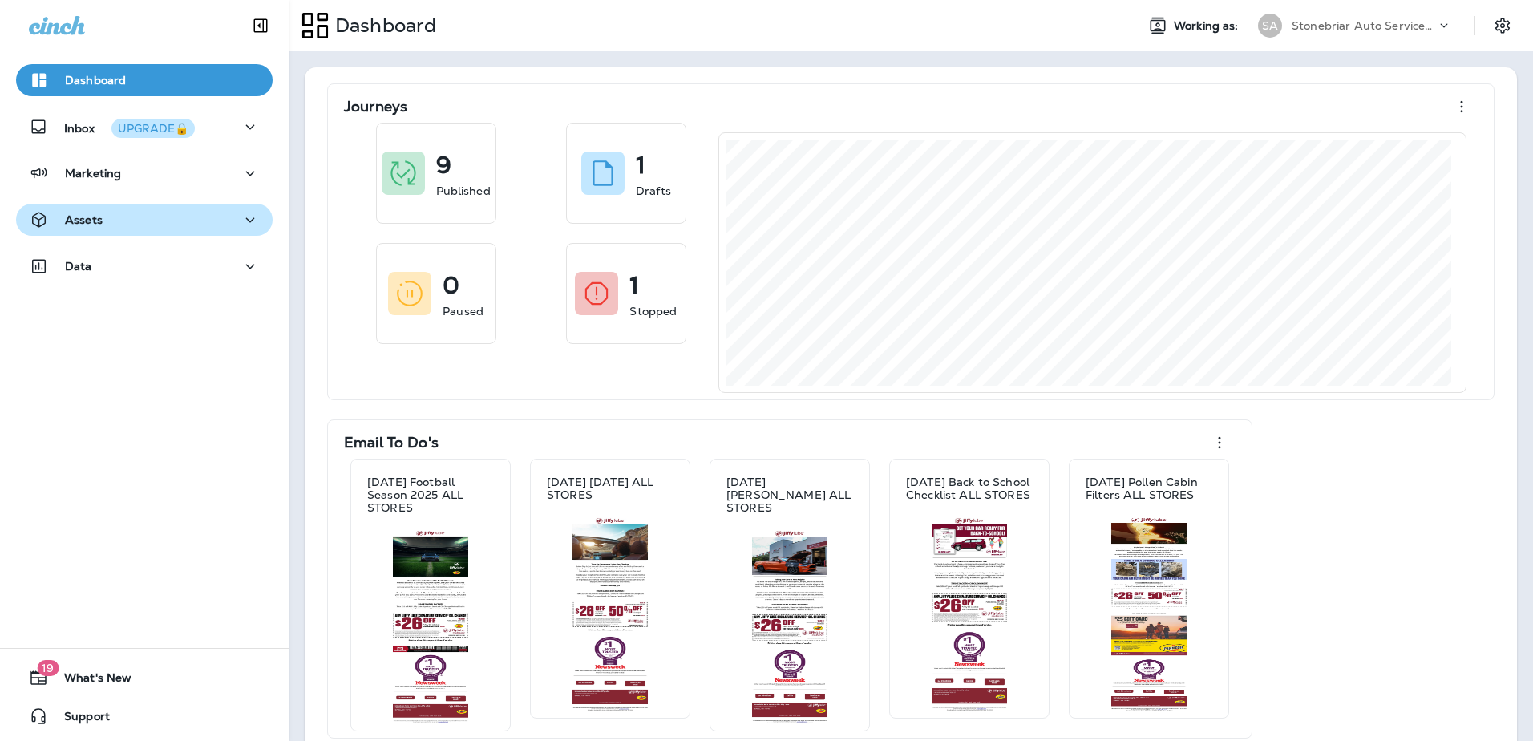
click at [142, 221] on div "Assets" at bounding box center [144, 220] width 231 height 20
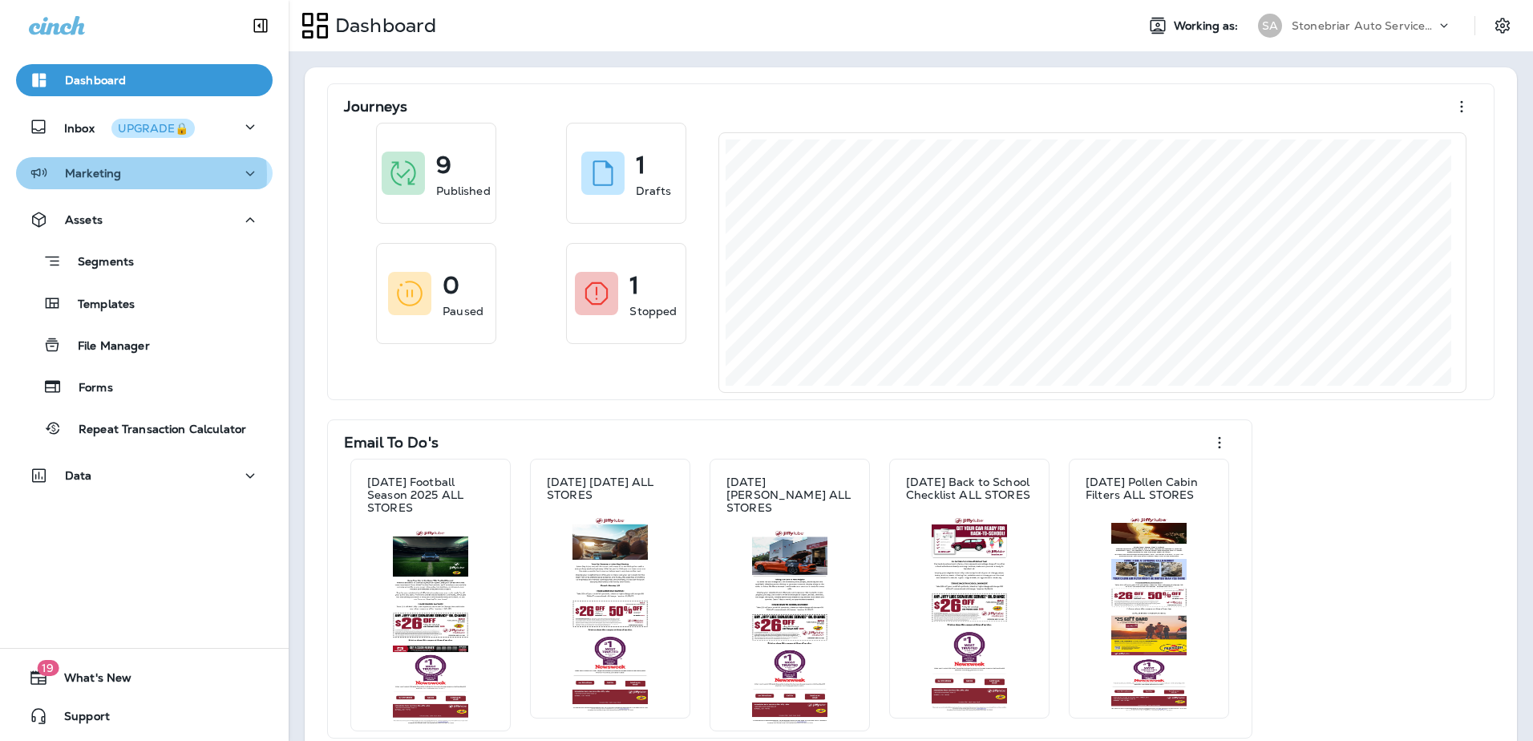
click at [135, 175] on div "Marketing" at bounding box center [144, 174] width 231 height 20
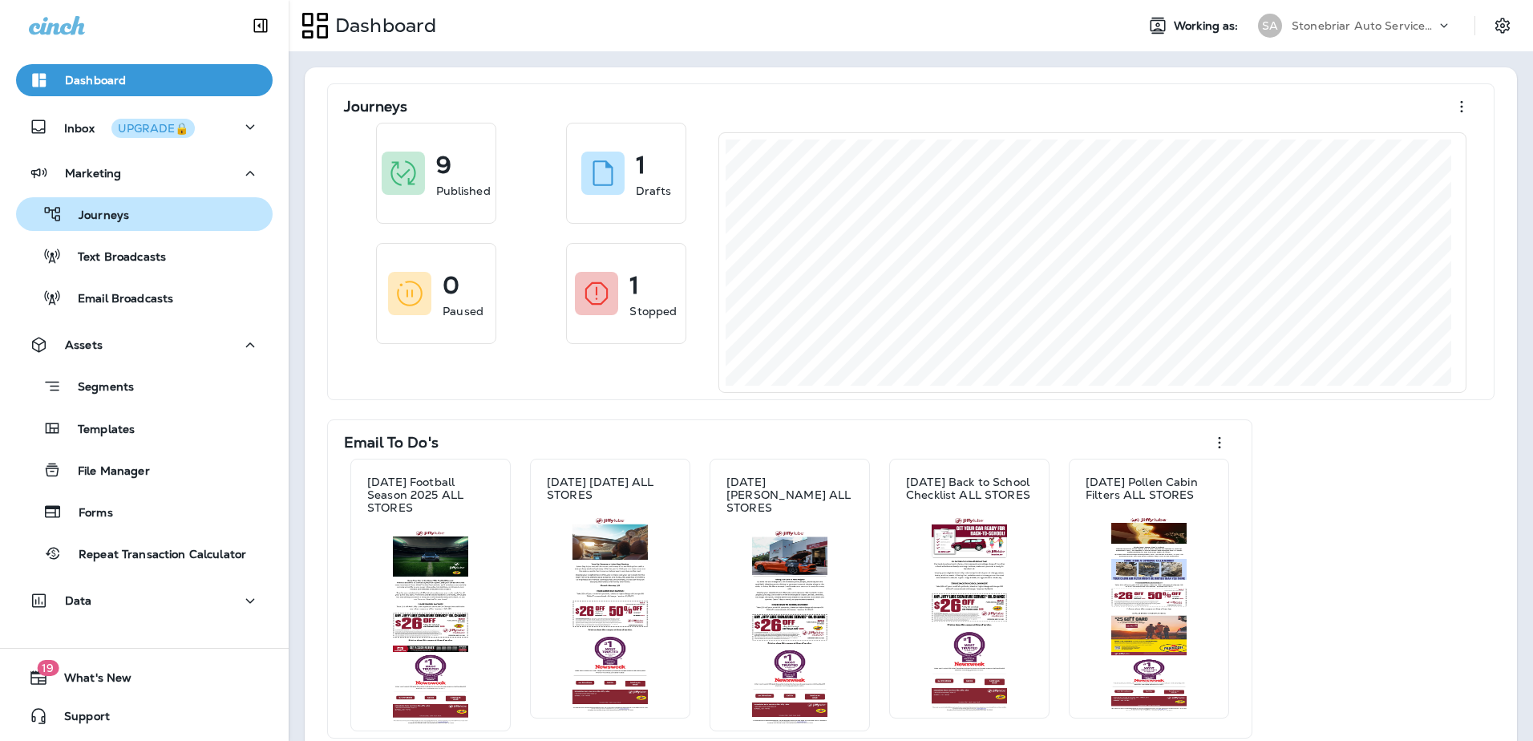
click at [140, 220] on div "Journeys" at bounding box center [144, 214] width 244 height 24
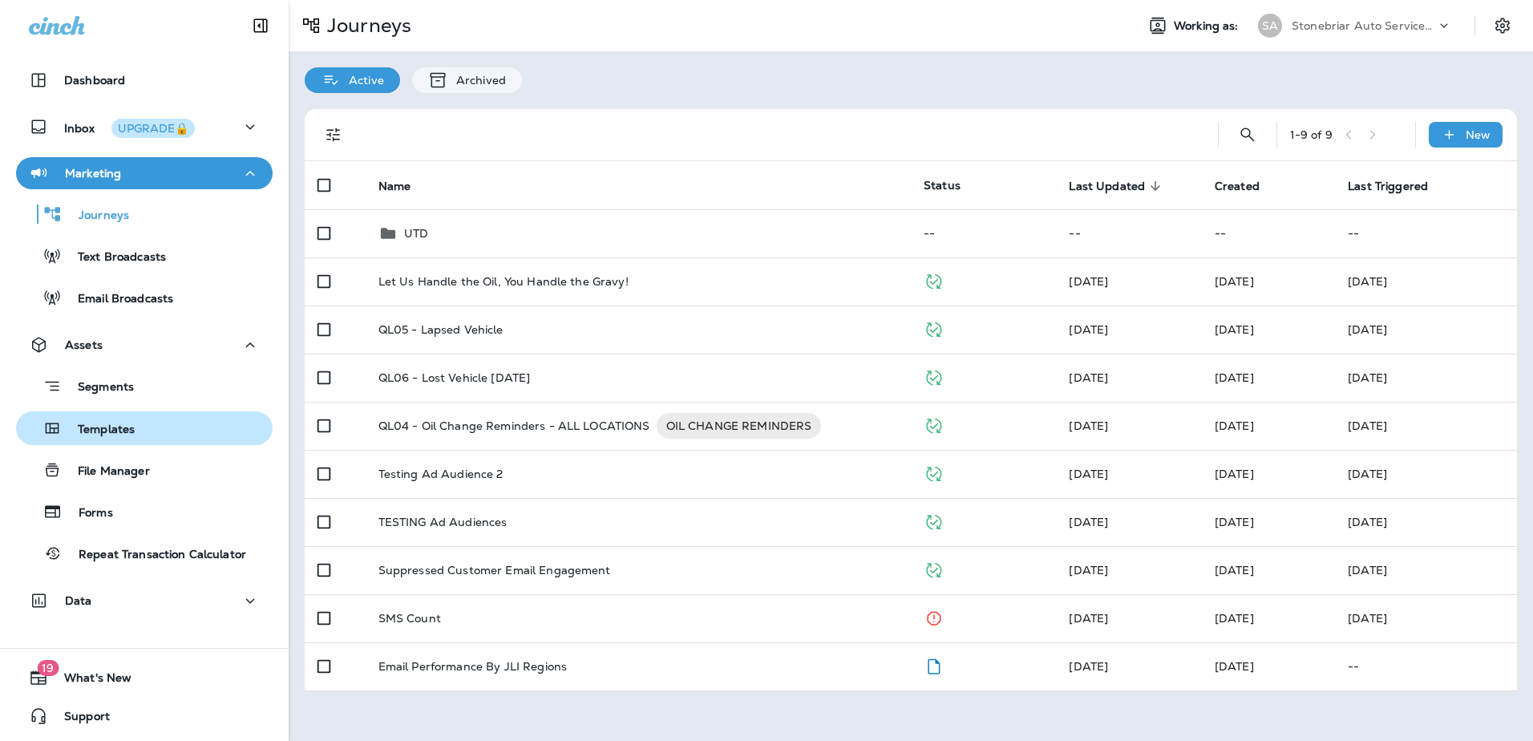
click at [144, 414] on button "Templates" at bounding box center [144, 428] width 257 height 34
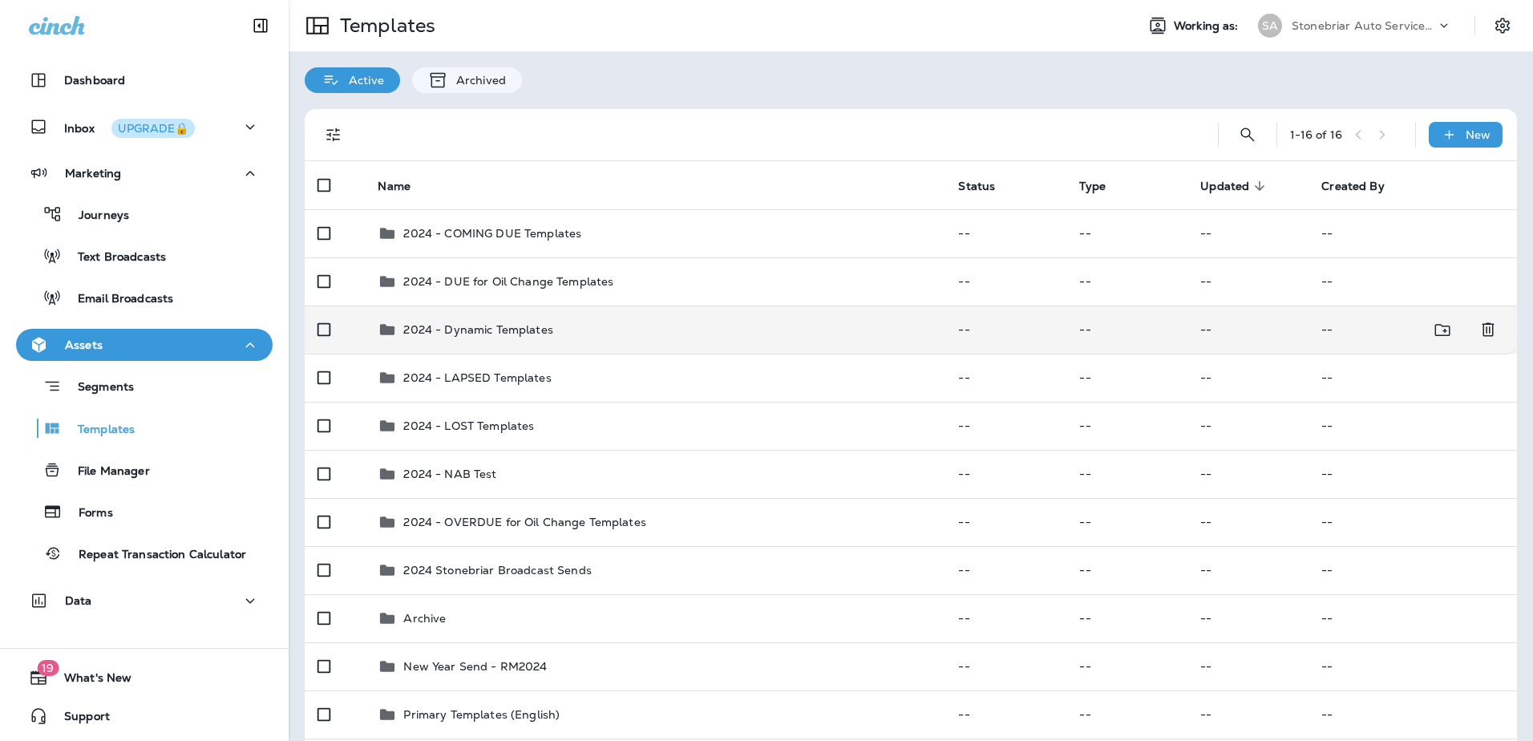
click at [530, 333] on p "2024 - Dynamic Templates" at bounding box center [477, 329] width 149 height 13
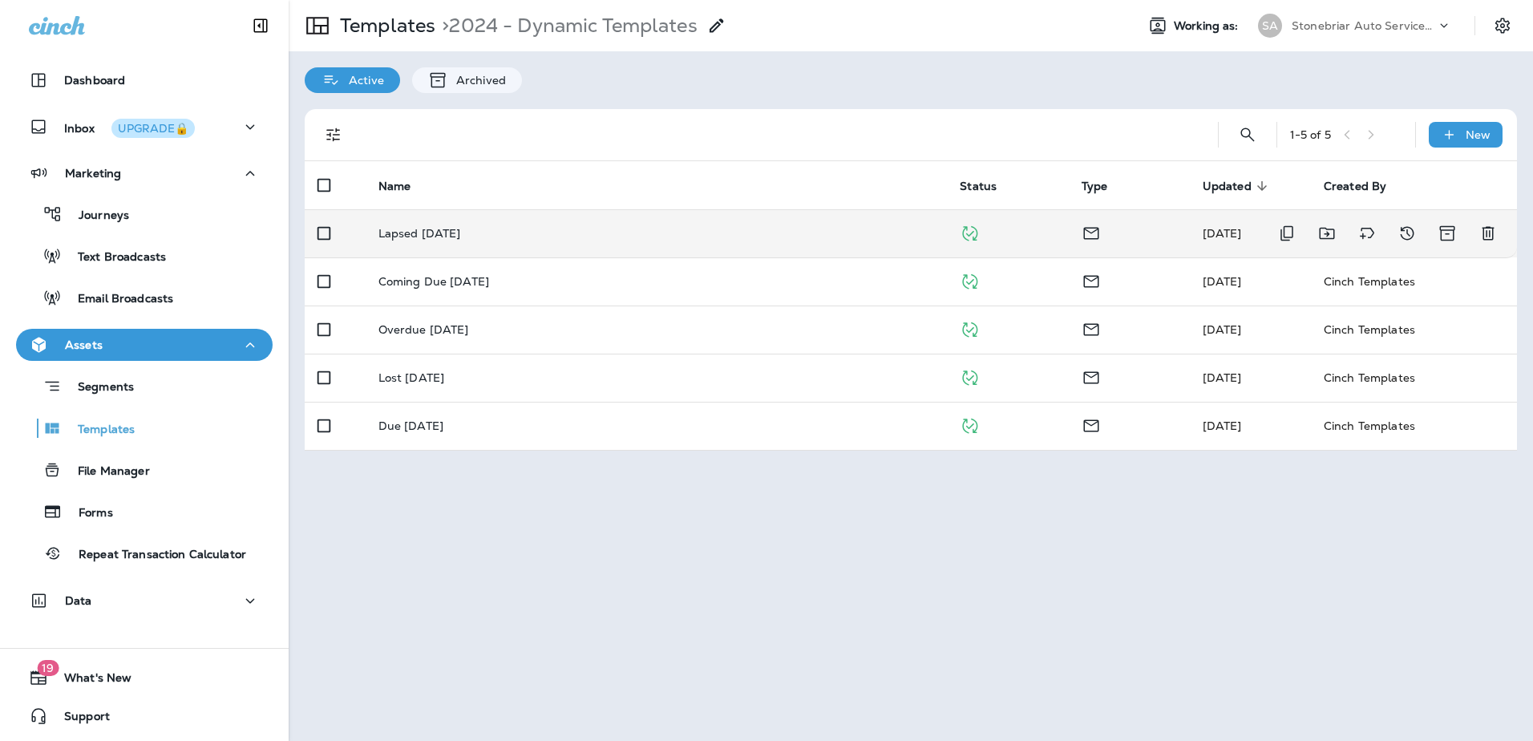
click at [429, 241] on td "Lapsed June 2024" at bounding box center [657, 233] width 582 height 48
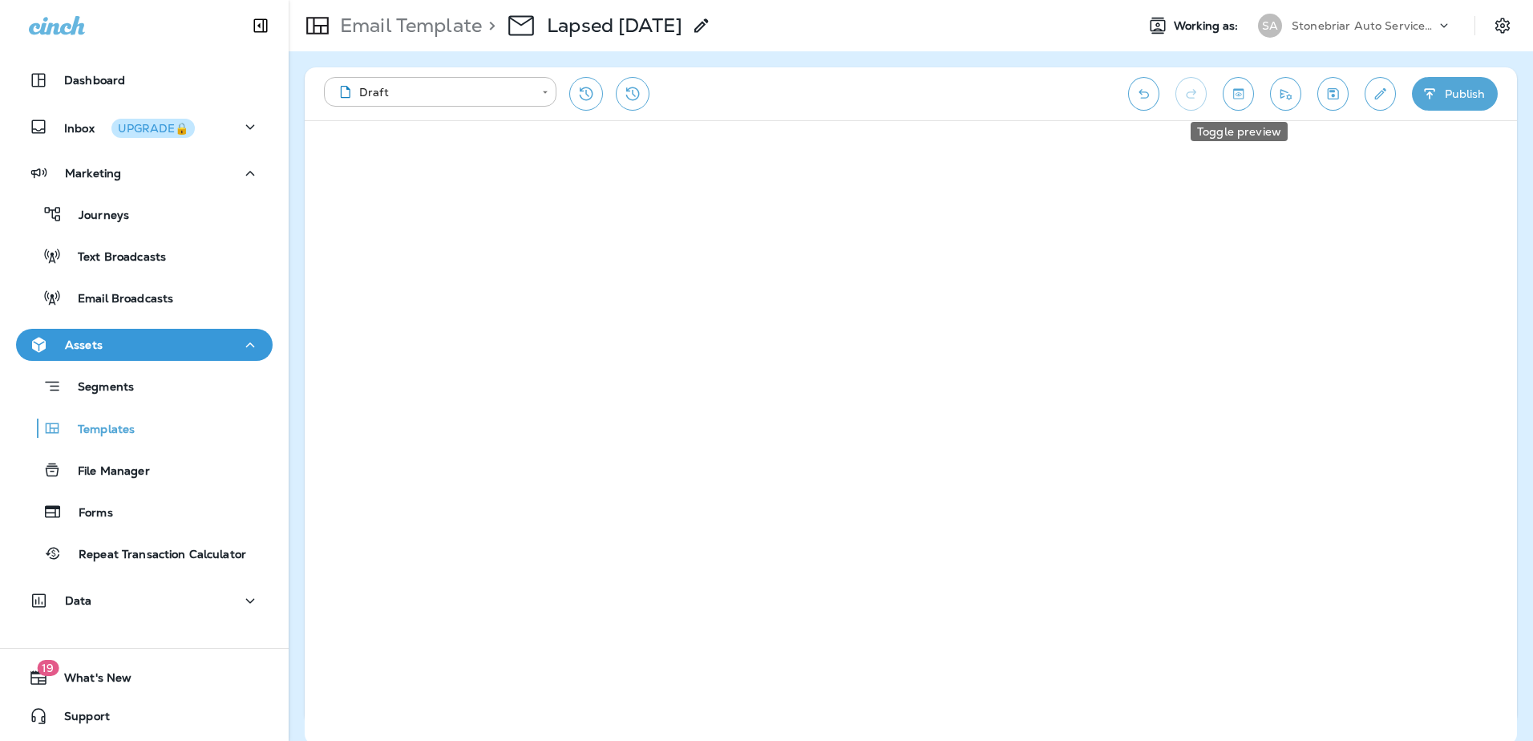
click at [1251, 88] on button "Toggle preview" at bounding box center [1238, 94] width 31 height 34
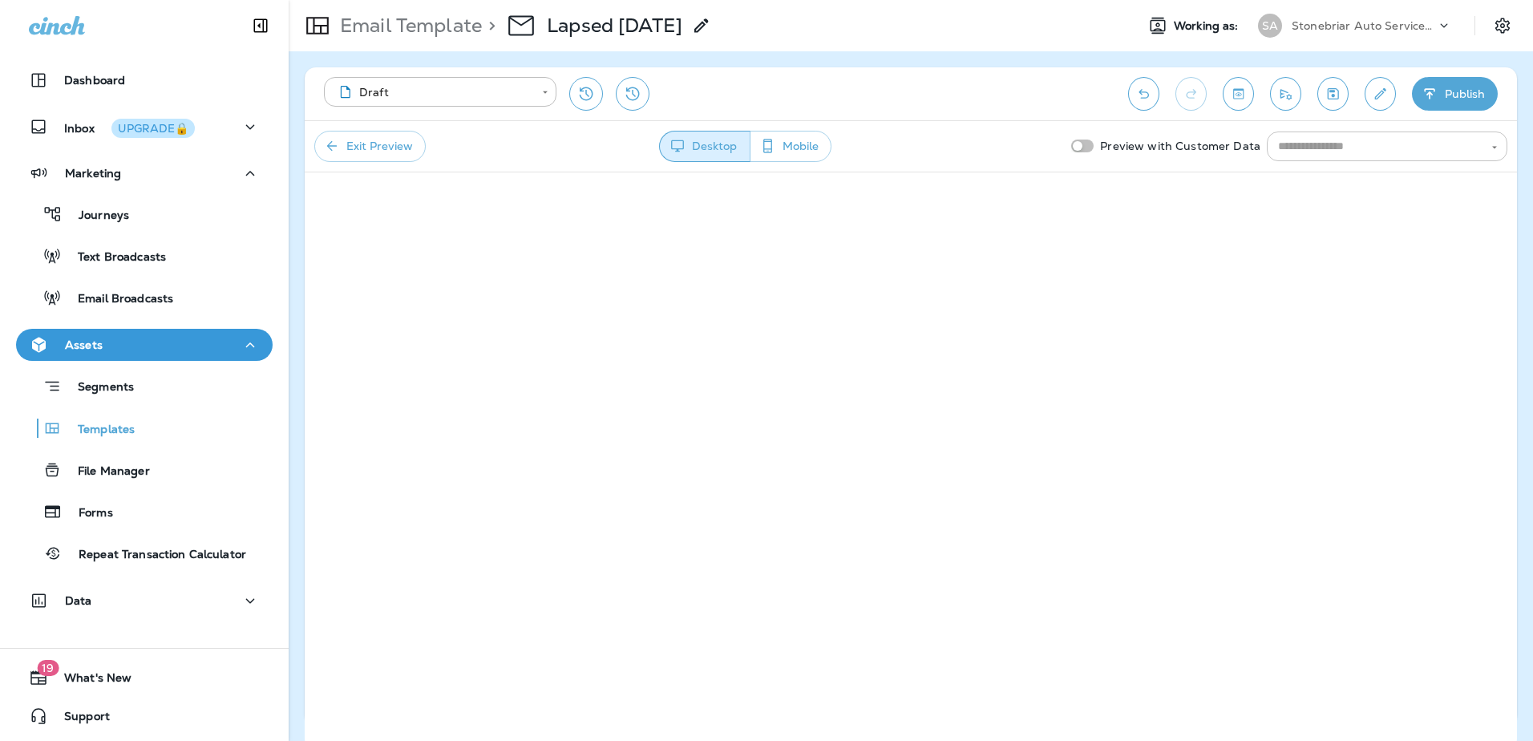
click at [1318, 148] on input "text" at bounding box center [1374, 146] width 204 height 20
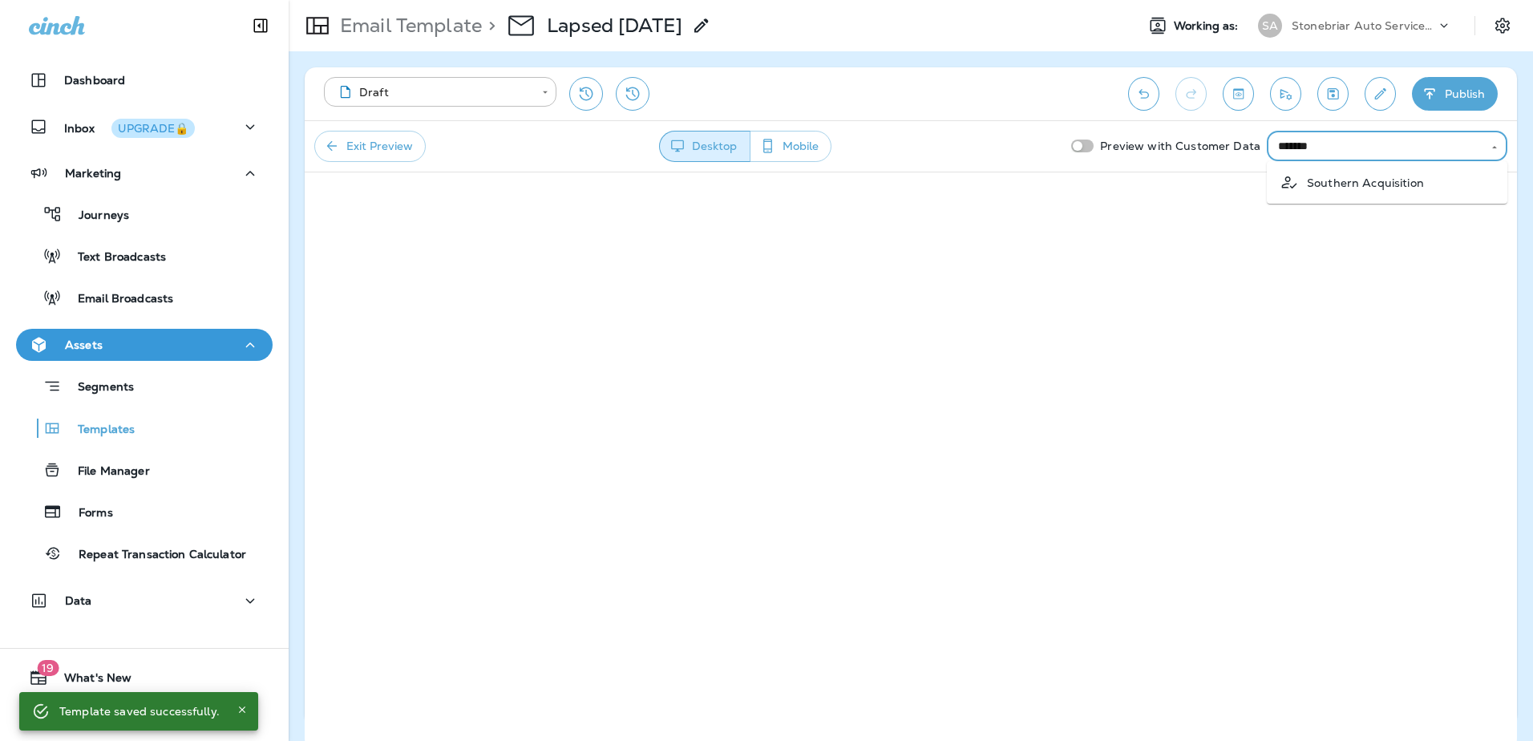
click at [1334, 180] on p "Southern Acquisition" at bounding box center [1365, 182] width 117 height 13
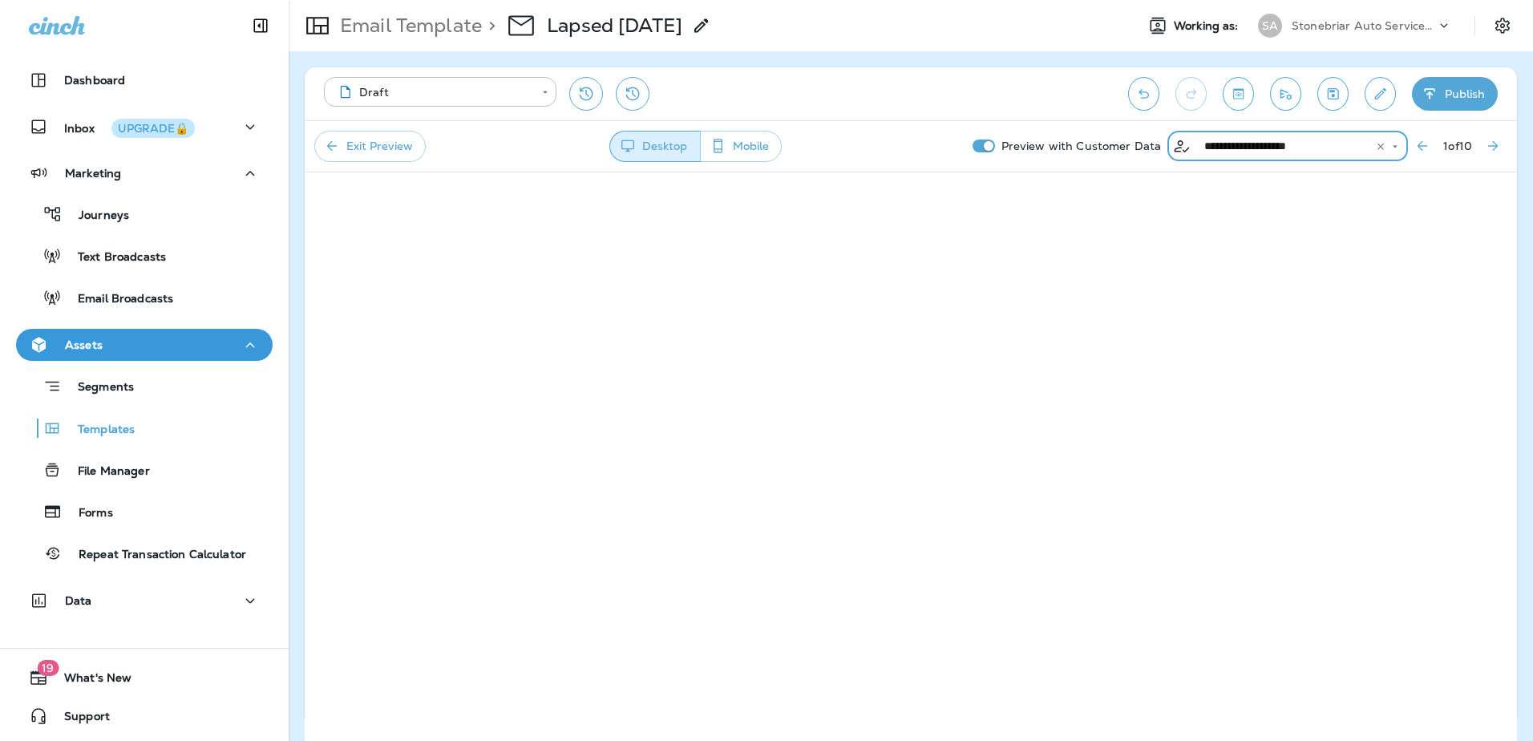
type input "**********"
click at [1499, 138] on icon "Next Preview Customer" at bounding box center [1493, 146] width 16 height 16
click at [1498, 144] on icon "Next Preview Customer" at bounding box center [1493, 146] width 16 height 16
click at [1494, 150] on icon "Next Preview Customer" at bounding box center [1493, 146] width 16 height 16
